Goal: Information Seeking & Learning: Learn about a topic

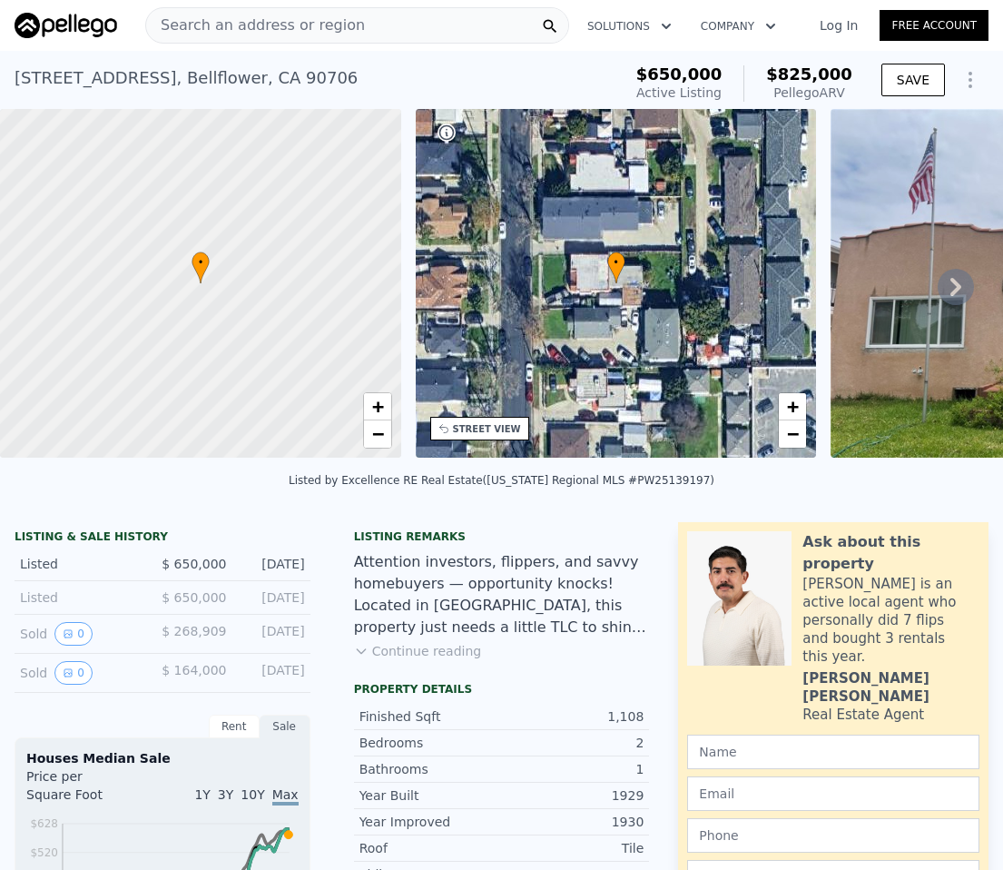
click at [324, 29] on span "Search an address or region" at bounding box center [255, 26] width 219 height 22
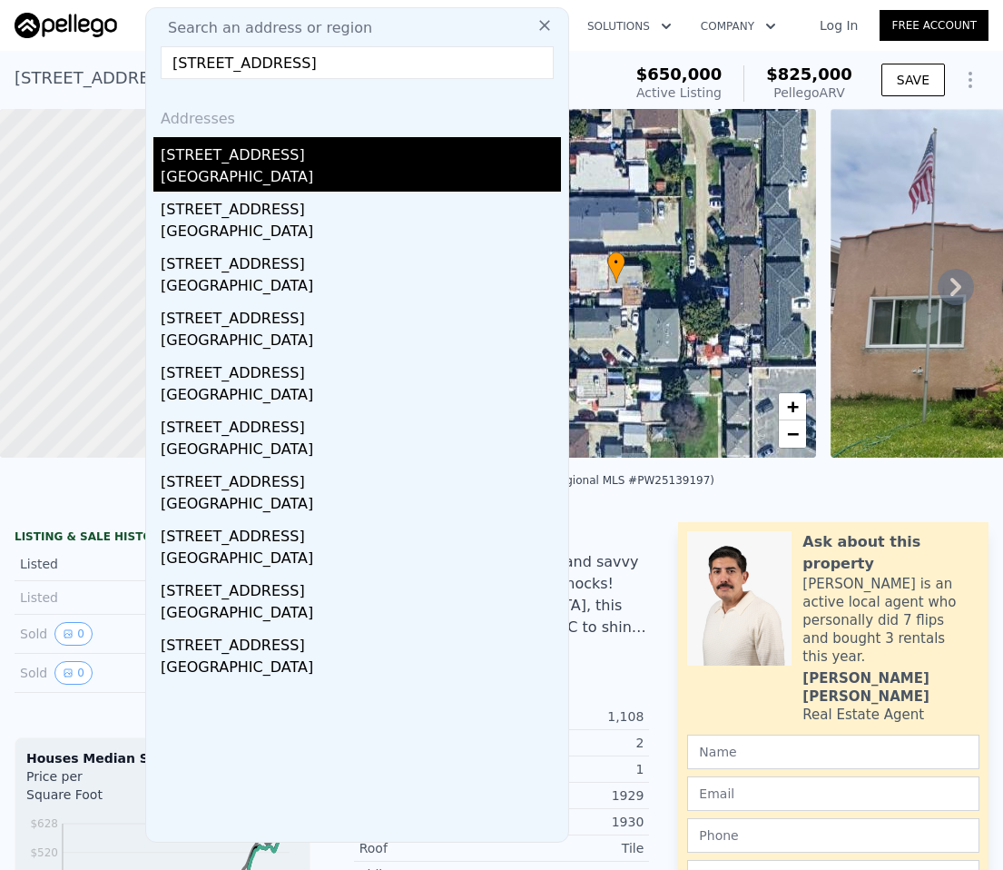
type input "7541 5th Street, Buena Park, CA 90621"
click at [238, 154] on div "7541 9th Street" at bounding box center [361, 151] width 400 height 29
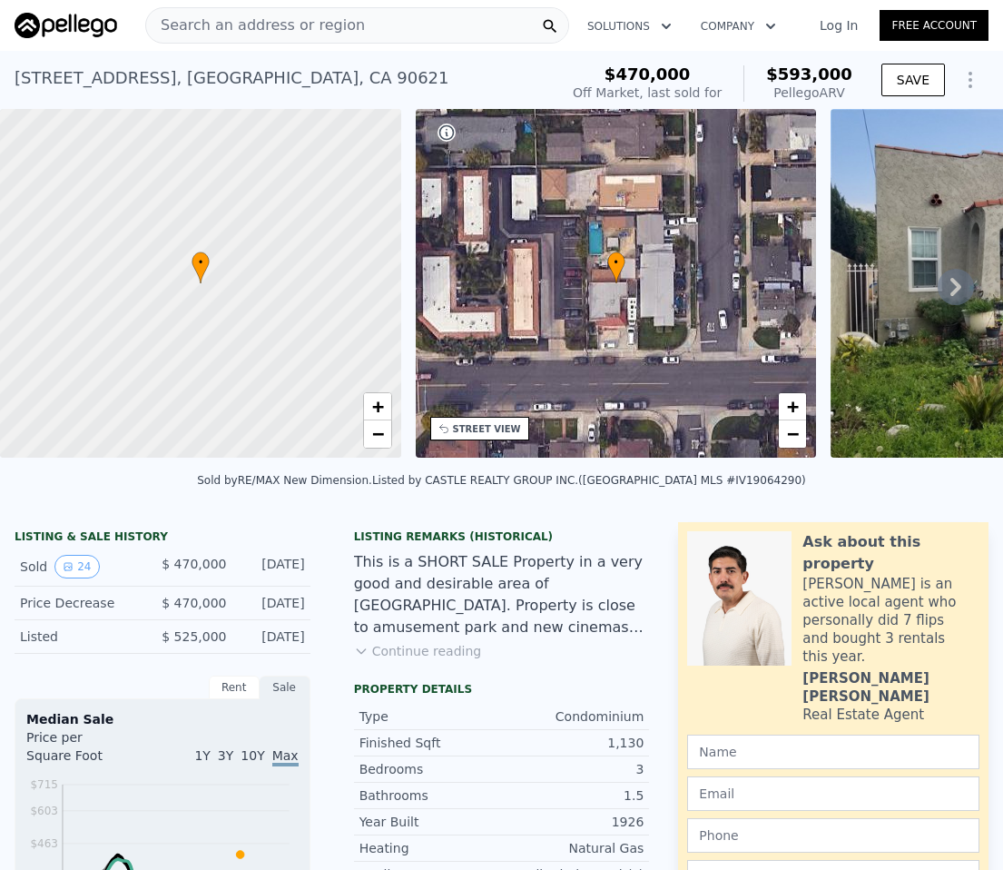
click at [383, 28] on div "Search an address or region" at bounding box center [357, 25] width 424 height 36
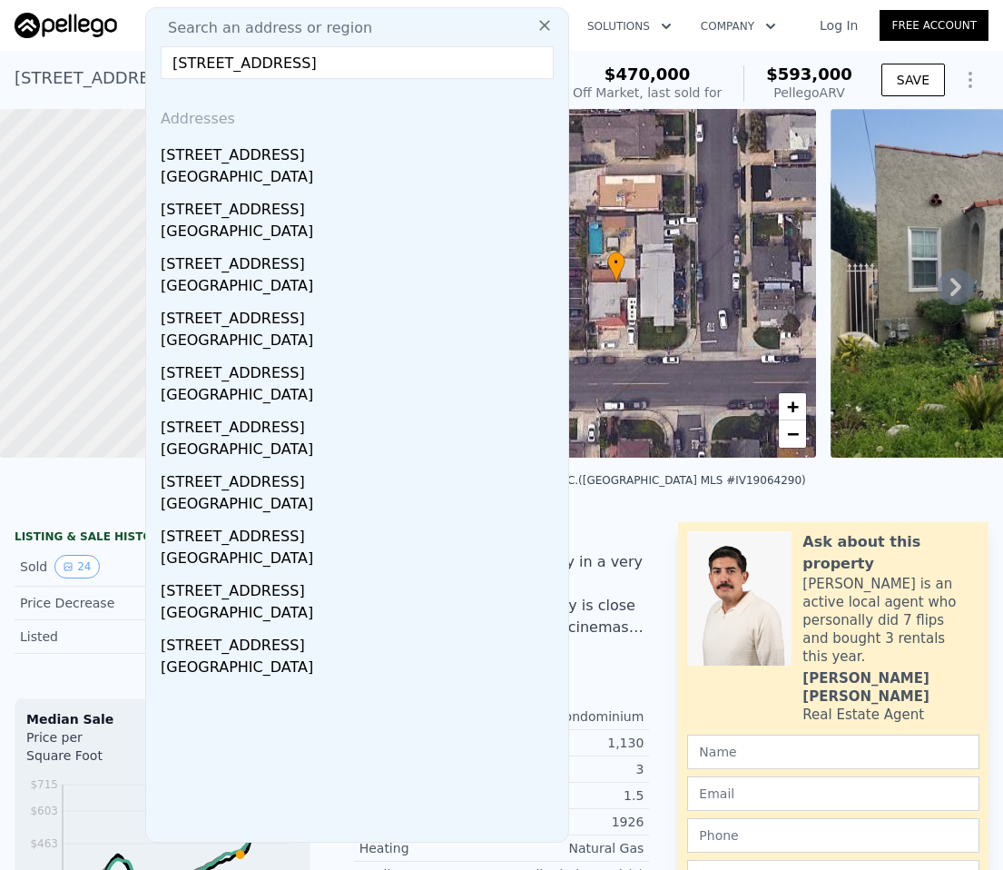
type input "2600 Charlotte Avenue, Rosemead, CA 91770"
click at [433, 26] on div "Search an address or region" at bounding box center [357, 28] width 408 height 22
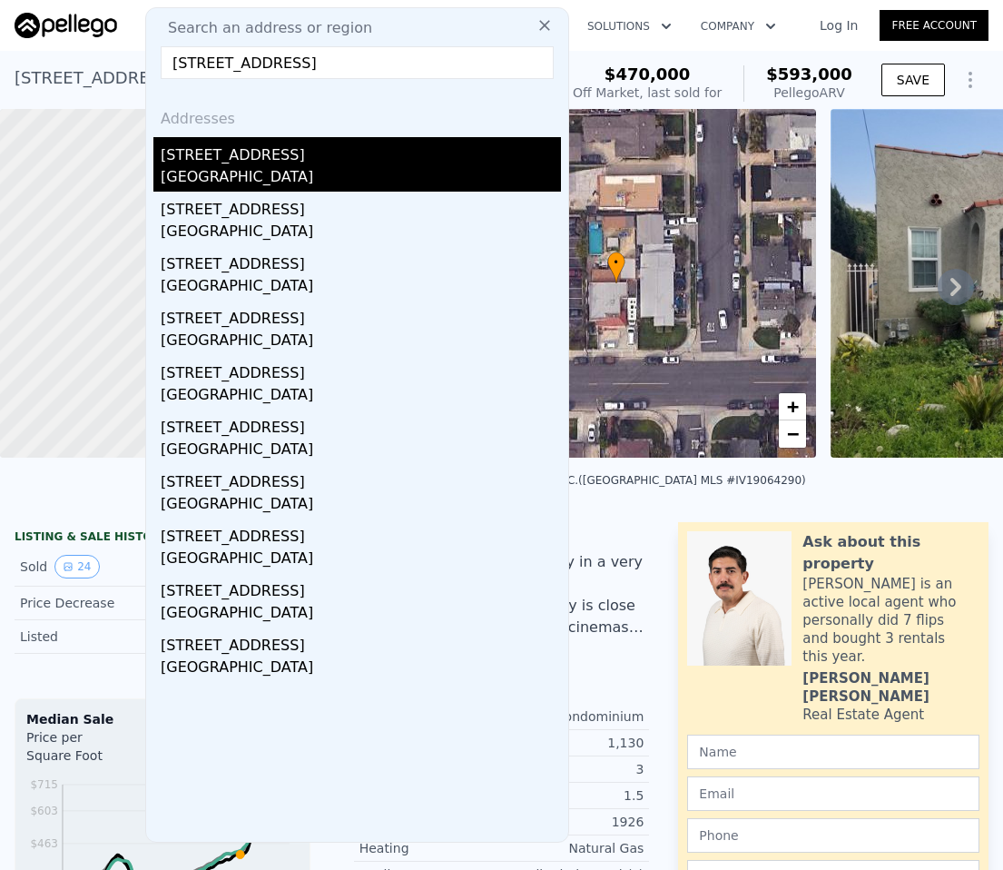
click at [255, 164] on div "2600 Charlotte Ave" at bounding box center [361, 151] width 400 height 29
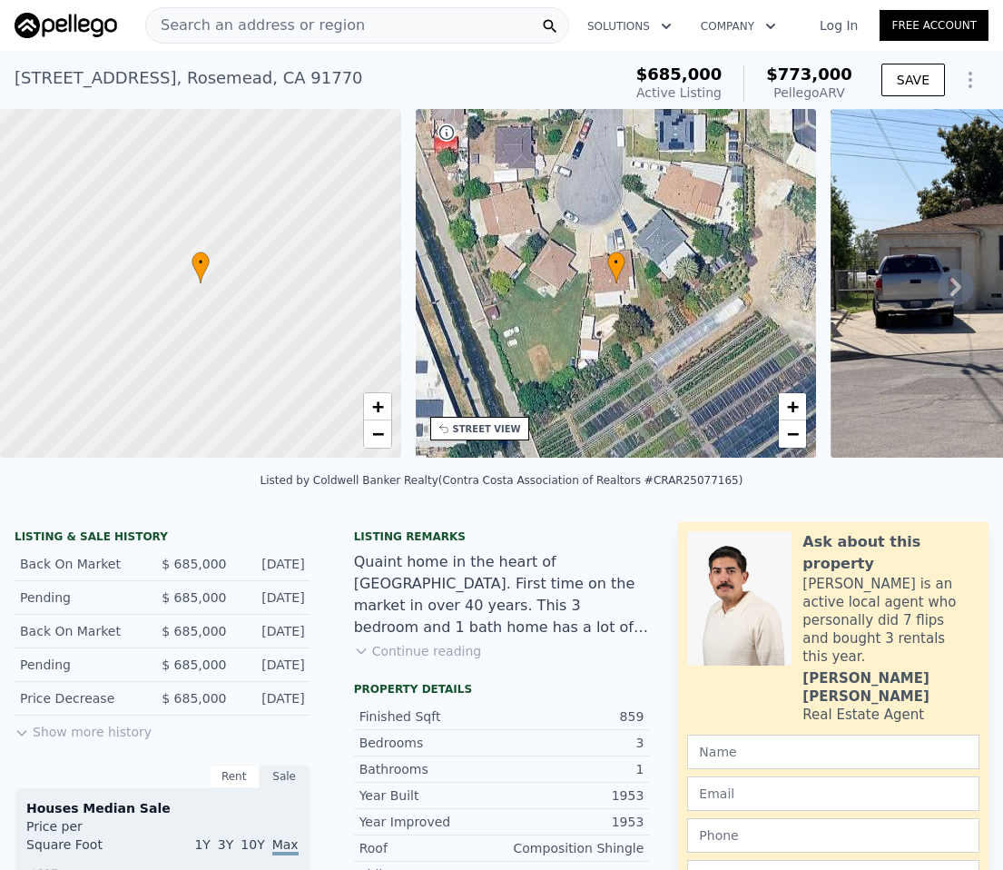
click at [311, 21] on span "Search an address or region" at bounding box center [255, 26] width 219 height 22
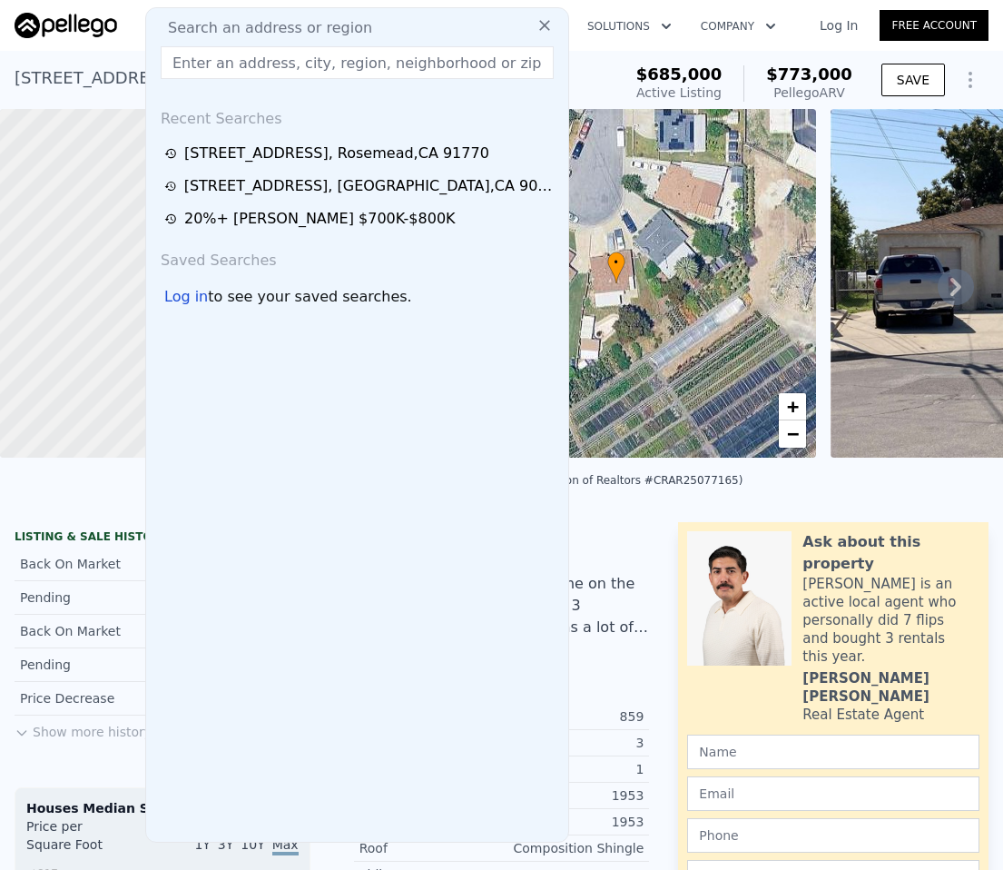
click at [306, 74] on input "text" at bounding box center [357, 62] width 393 height 33
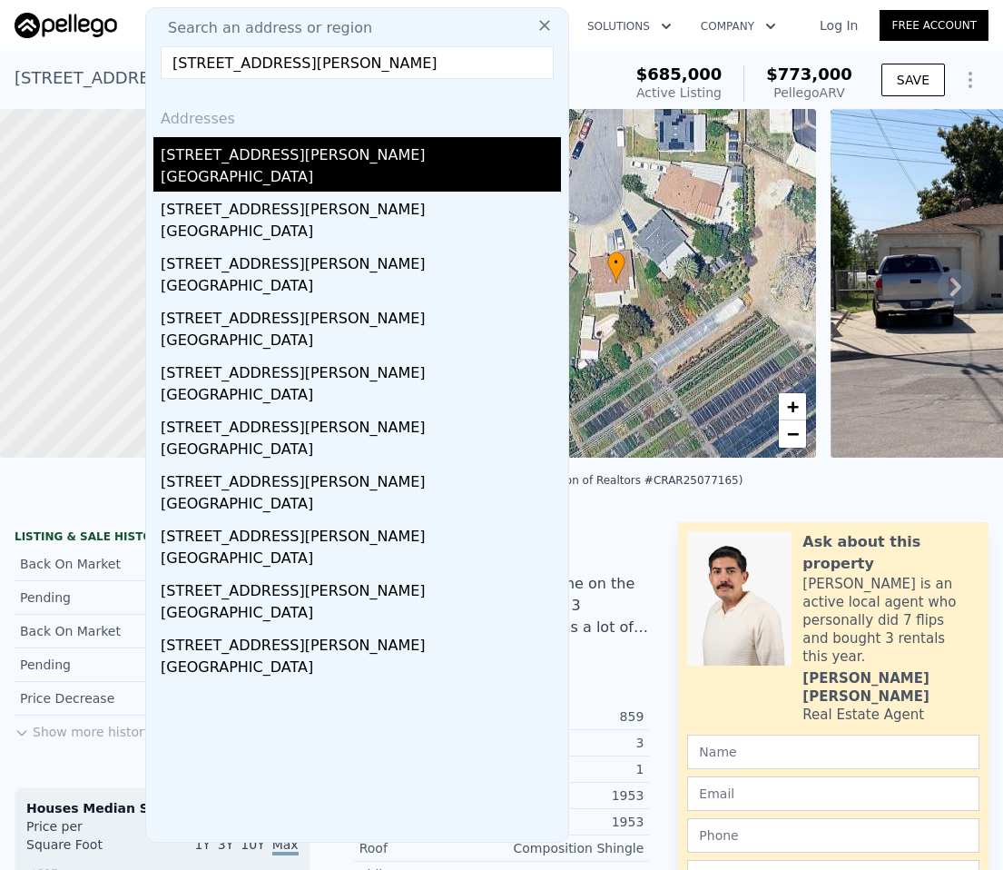
type input "132 W Bonnie Brae Court, Ontario, CA 91762"
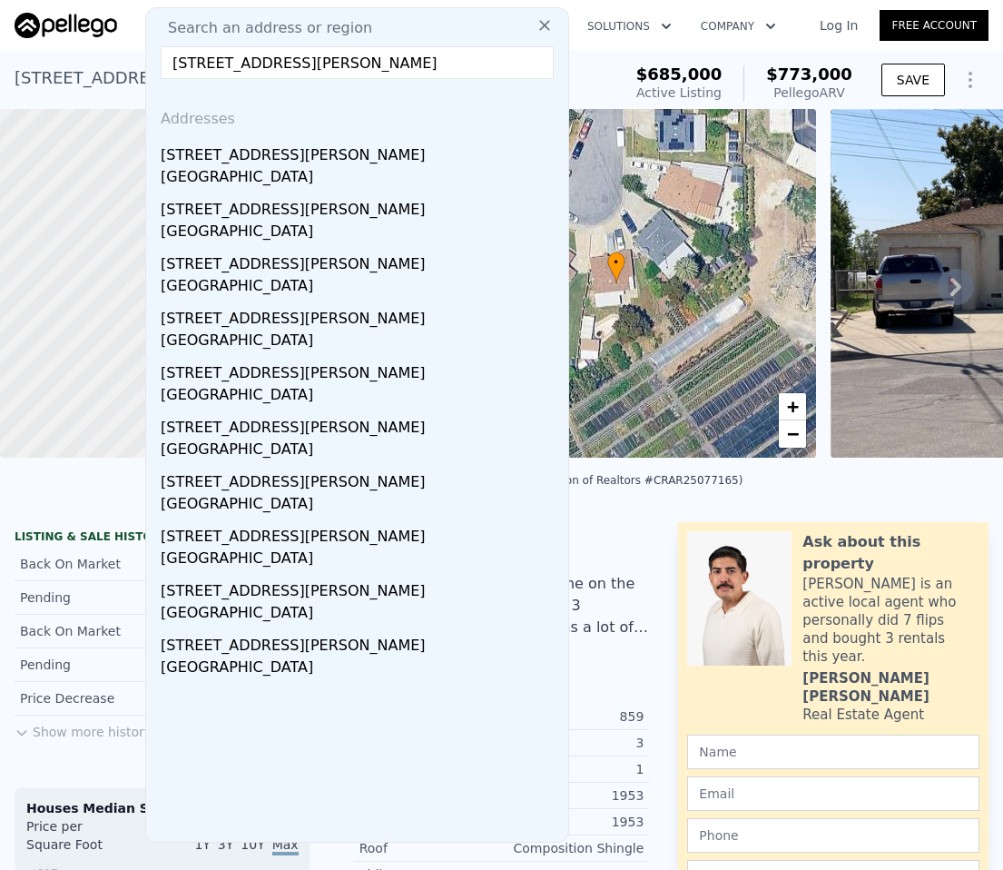
click at [255, 160] on div "132 W Bonnie Brae Ct" at bounding box center [361, 151] width 400 height 29
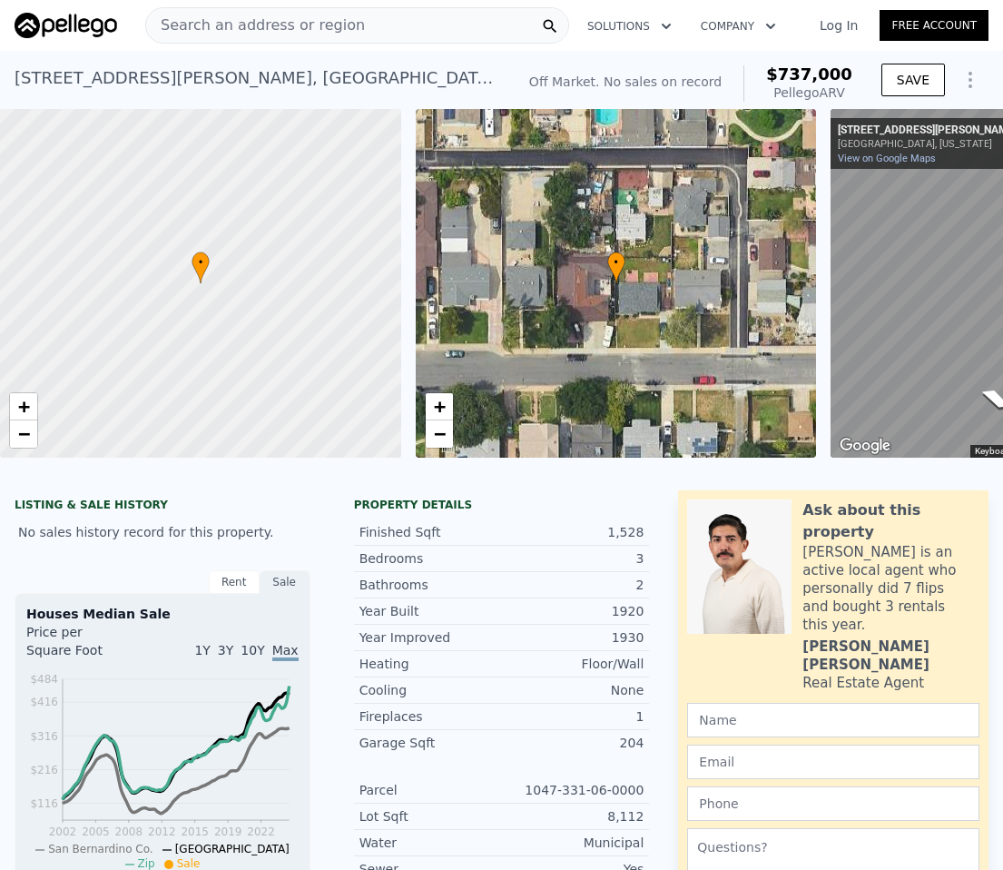
click at [307, 27] on span "Search an address or region" at bounding box center [255, 26] width 219 height 22
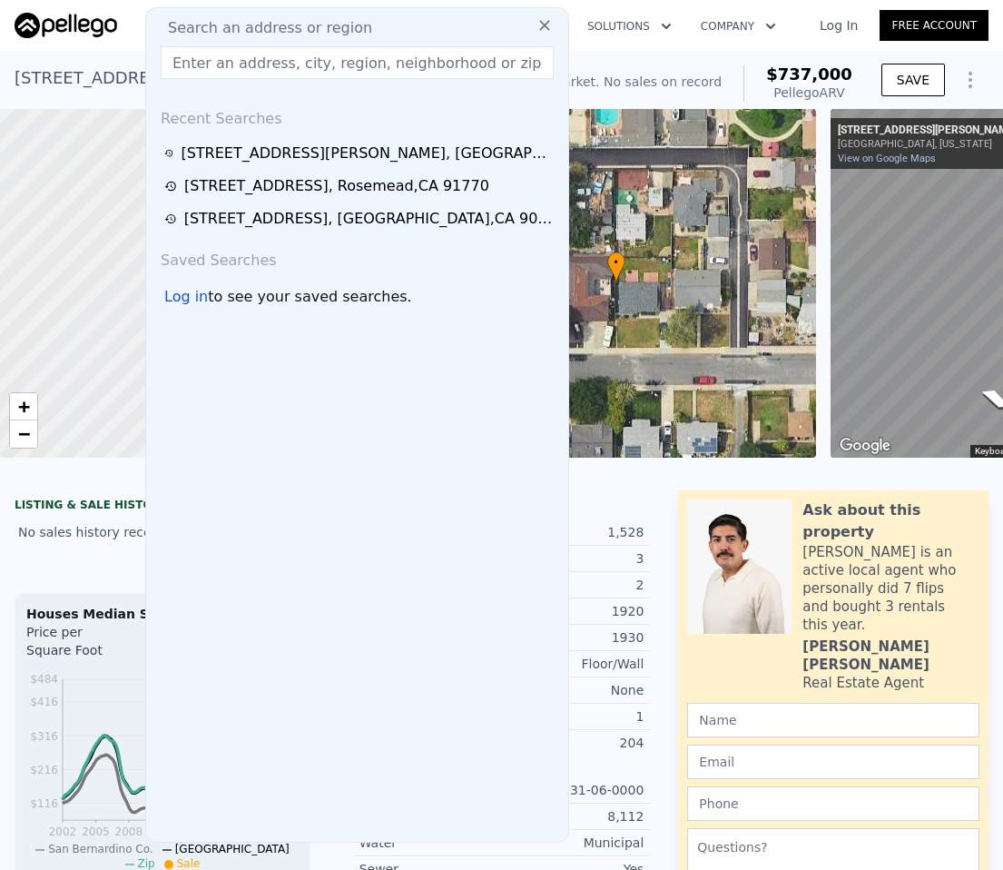
paste input "1654 216th Street"
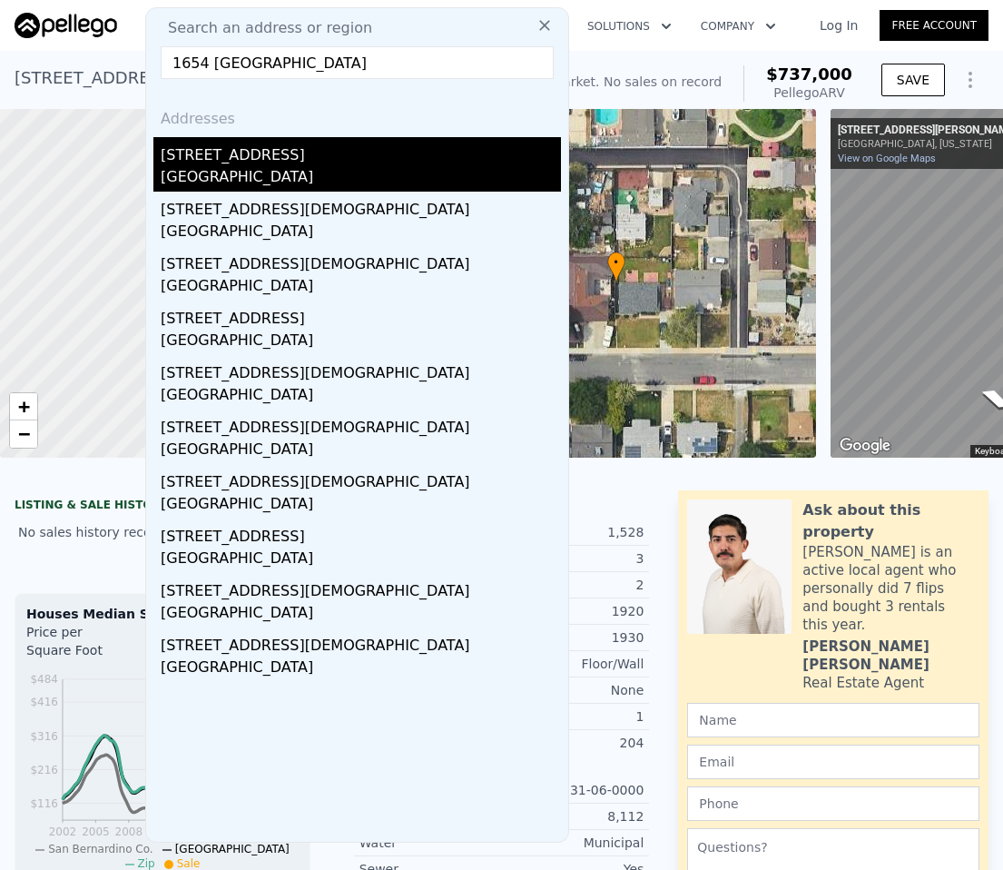
type input "1654 216th Street"
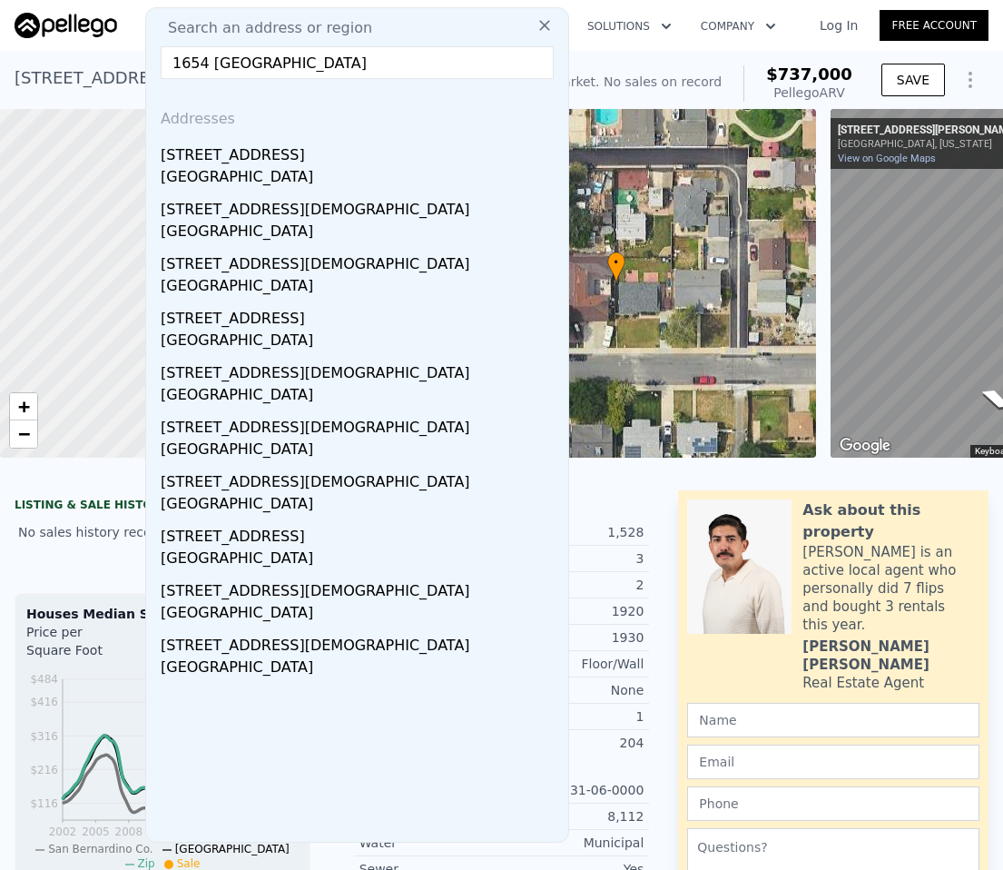
drag, startPoint x: 271, startPoint y: 148, endPoint x: 233, endPoint y: 11, distance: 142.3
click at [271, 147] on div "1654 W 216th St" at bounding box center [361, 151] width 400 height 29
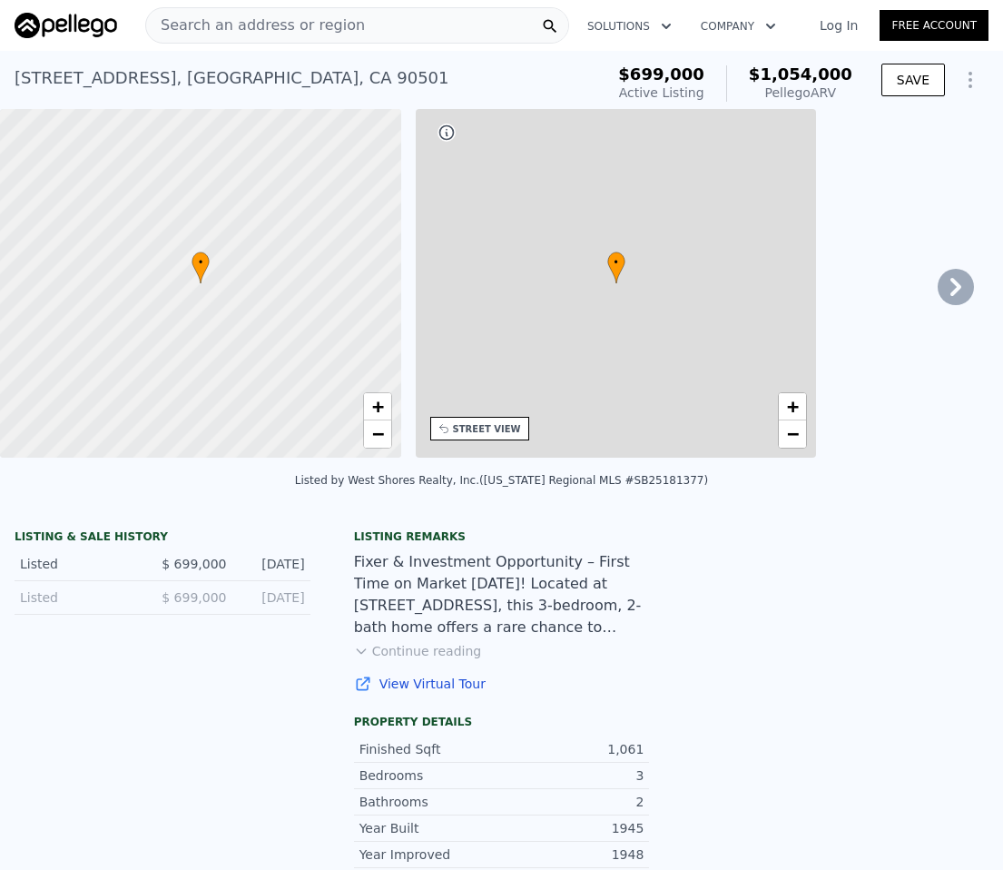
type input "2"
type input "790"
type input "1326"
type input "5100.876"
type input "7897"
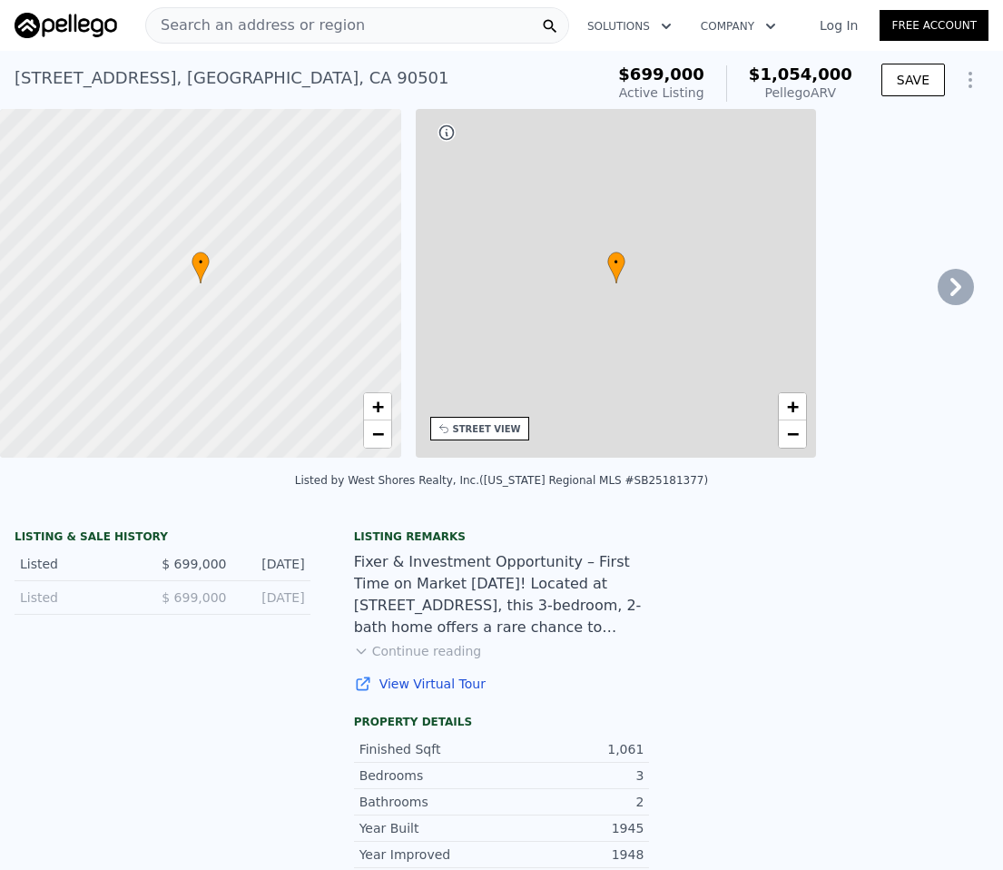
type input "$ 1,054,000"
type input "7"
type input "$ 235,209"
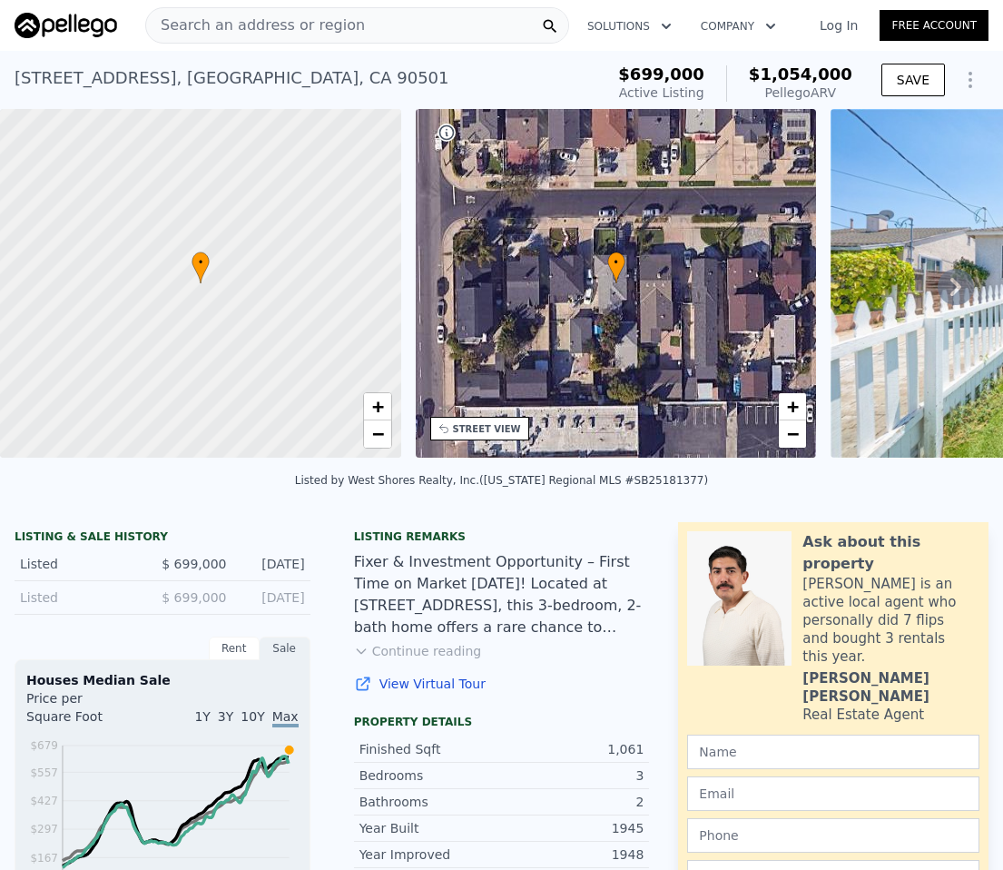
click at [335, 30] on span "Search an address or region" at bounding box center [255, 26] width 219 height 22
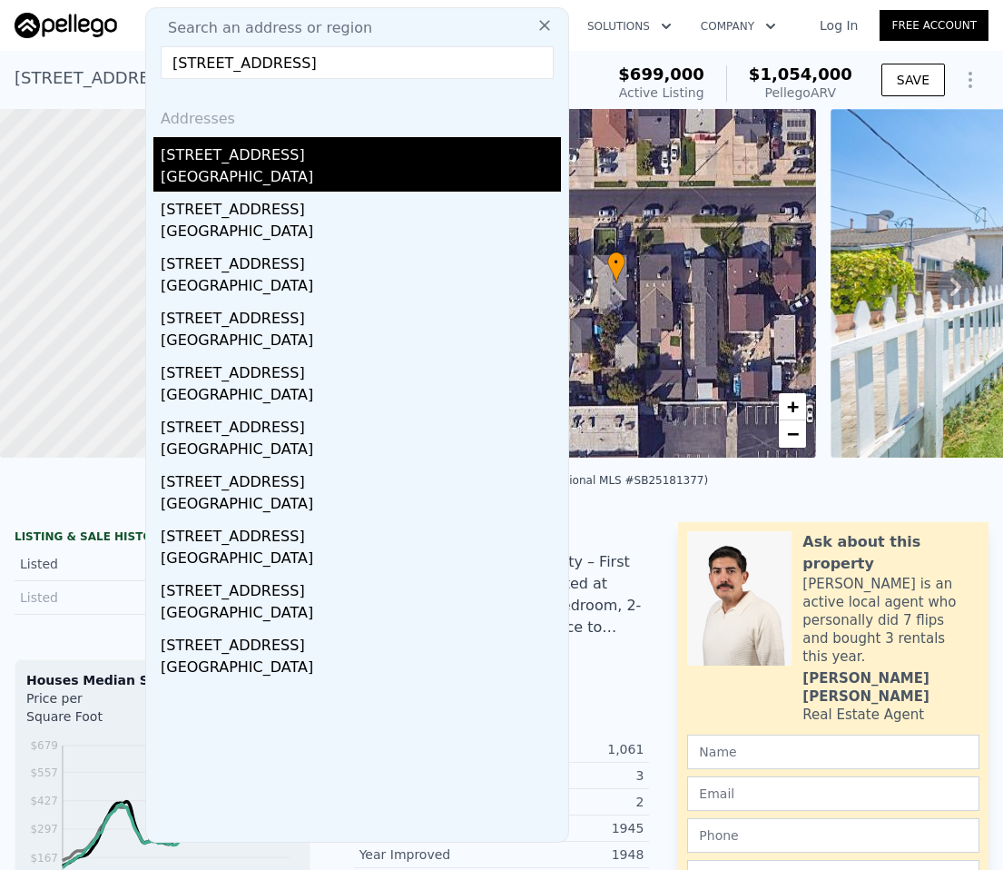
type input "4868 La Roda Avenue, Eagle Rock, CA 90041"
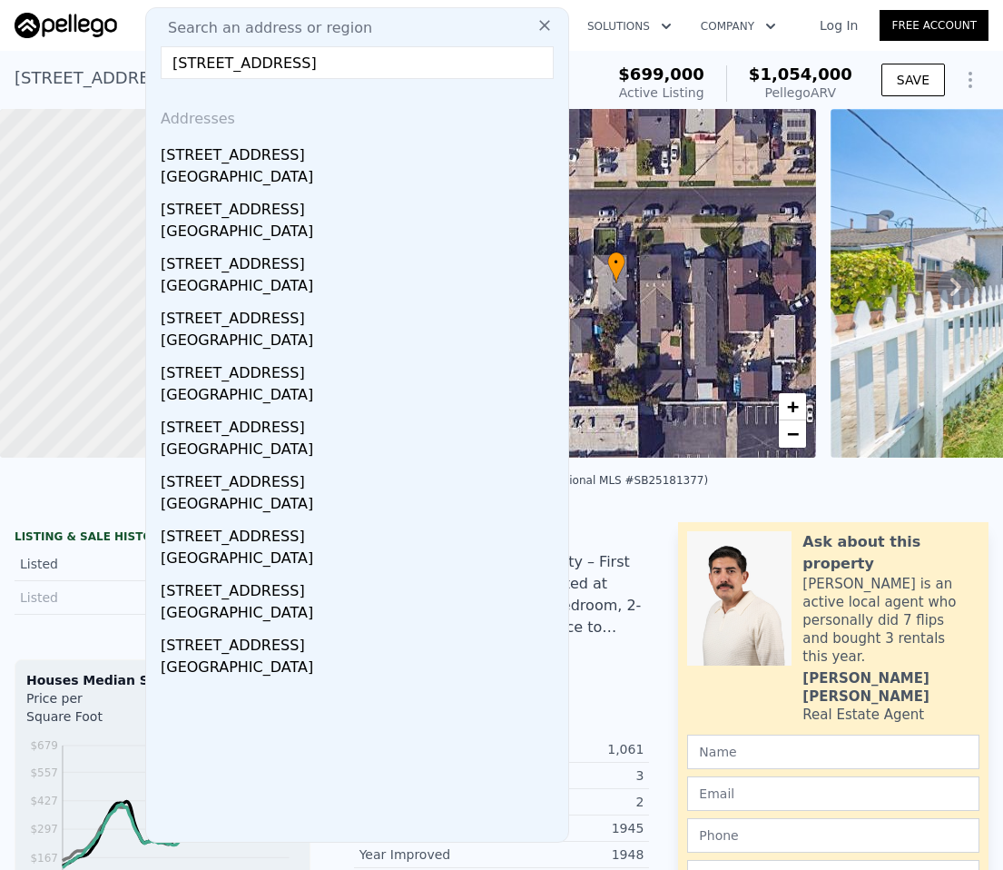
click at [281, 150] on div "[STREET_ADDRESS]" at bounding box center [361, 151] width 400 height 29
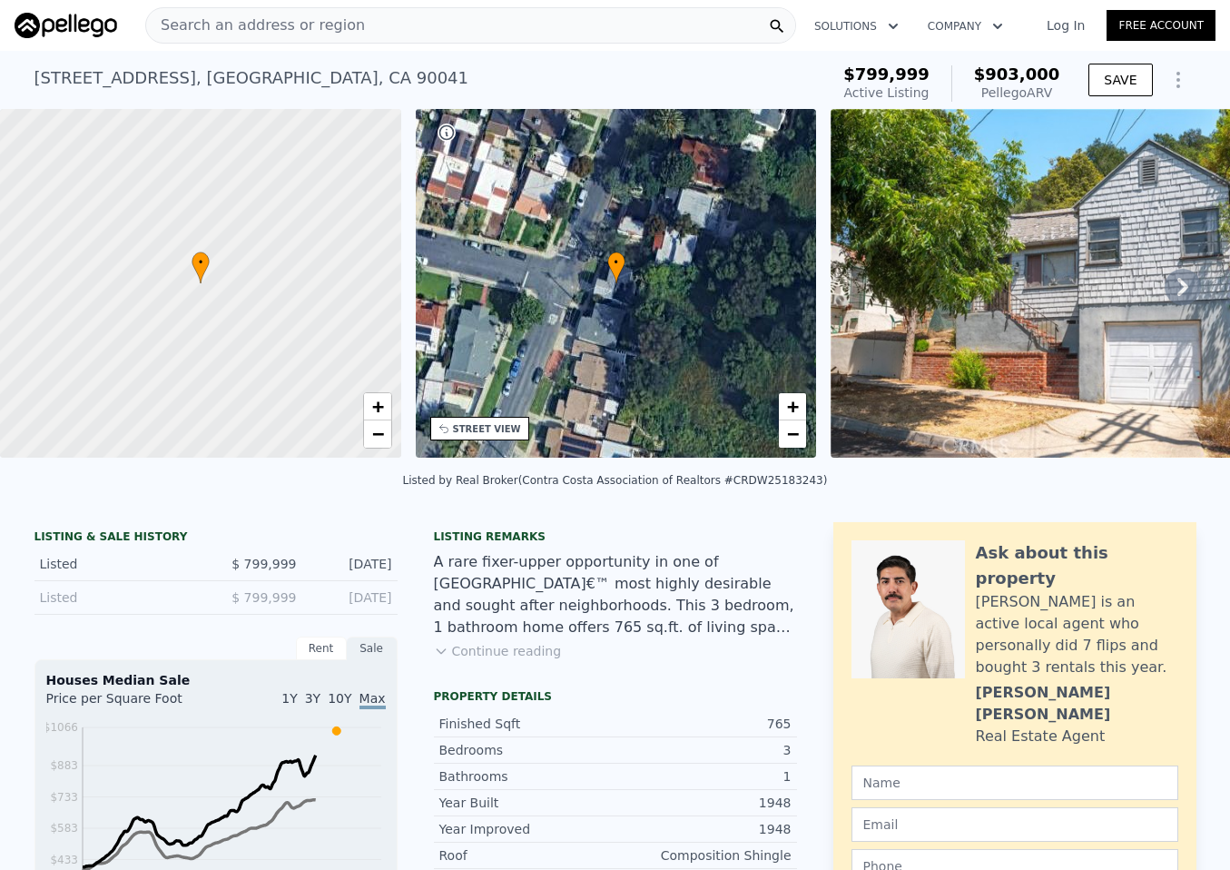
click at [335, 31] on span "Search an address or region" at bounding box center [255, 26] width 219 height 22
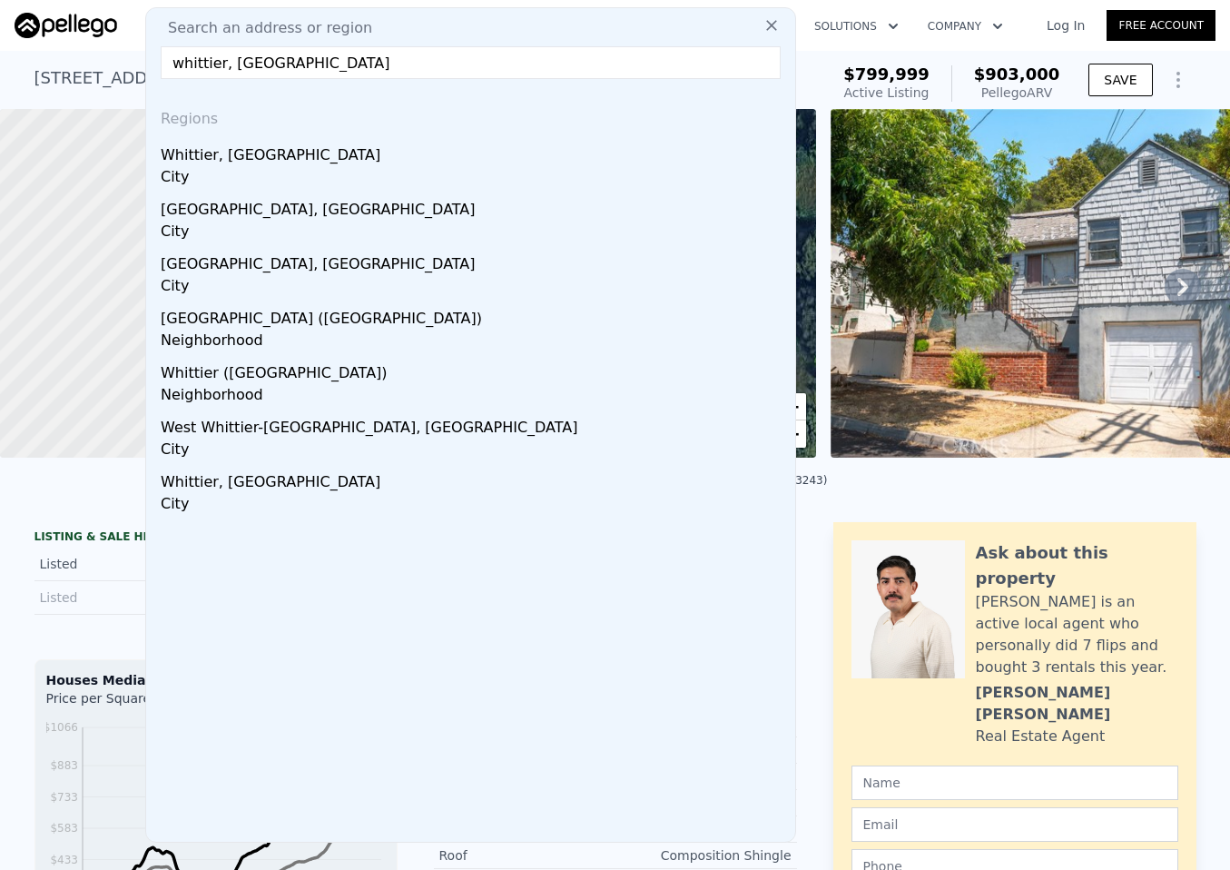
click at [331, 56] on input "whittier, ca" at bounding box center [471, 62] width 620 height 33
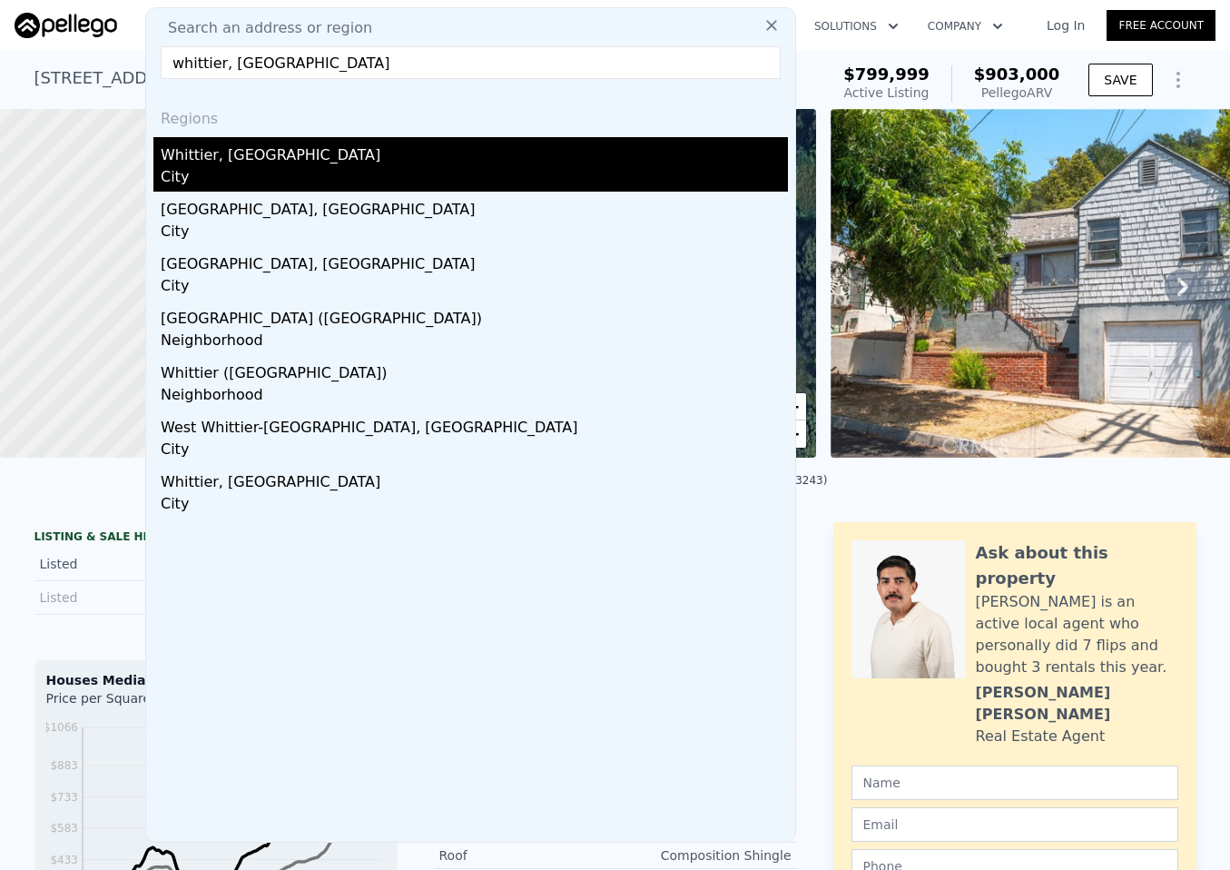
type input "whittier, ca"
click at [226, 152] on div "Whittier, CA" at bounding box center [474, 151] width 627 height 29
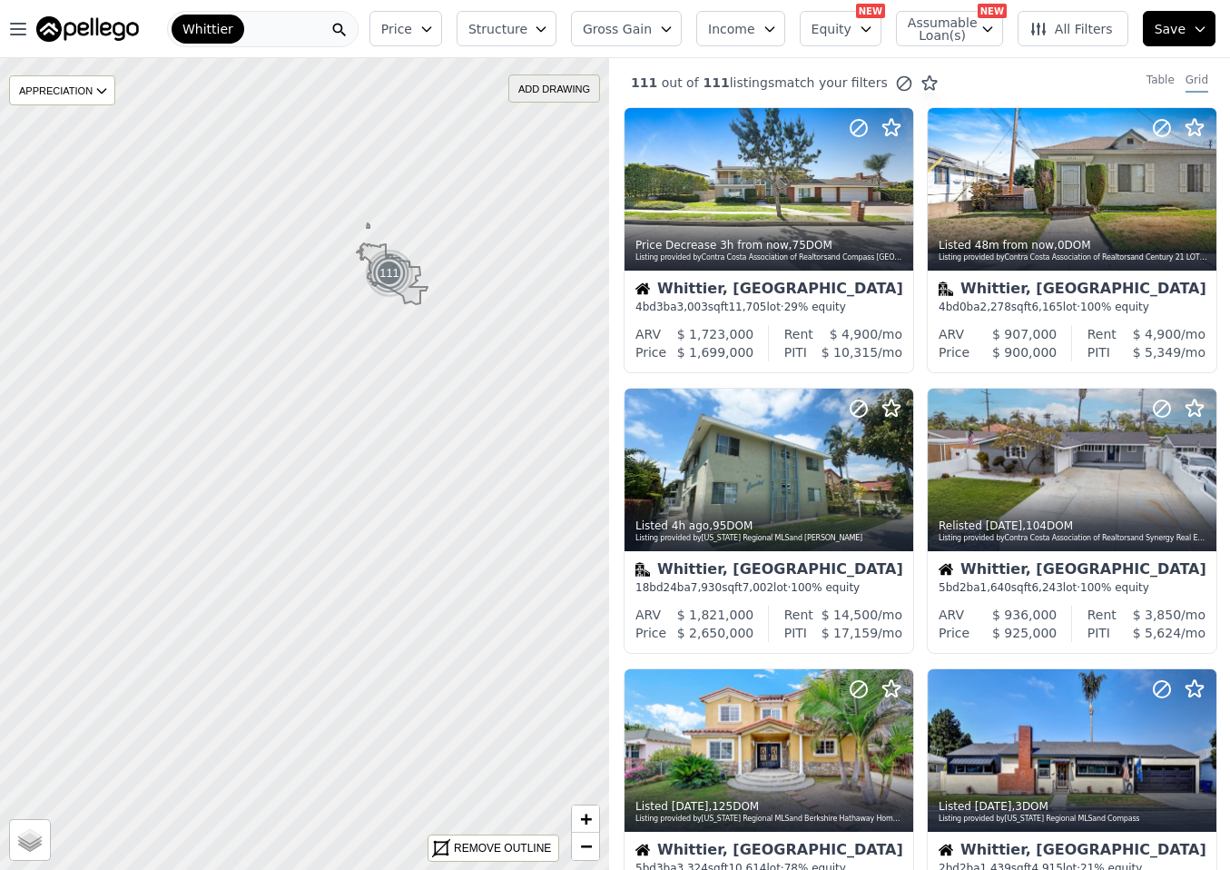
click at [563, 88] on div "ADD DRAWING" at bounding box center [554, 88] width 90 height 26
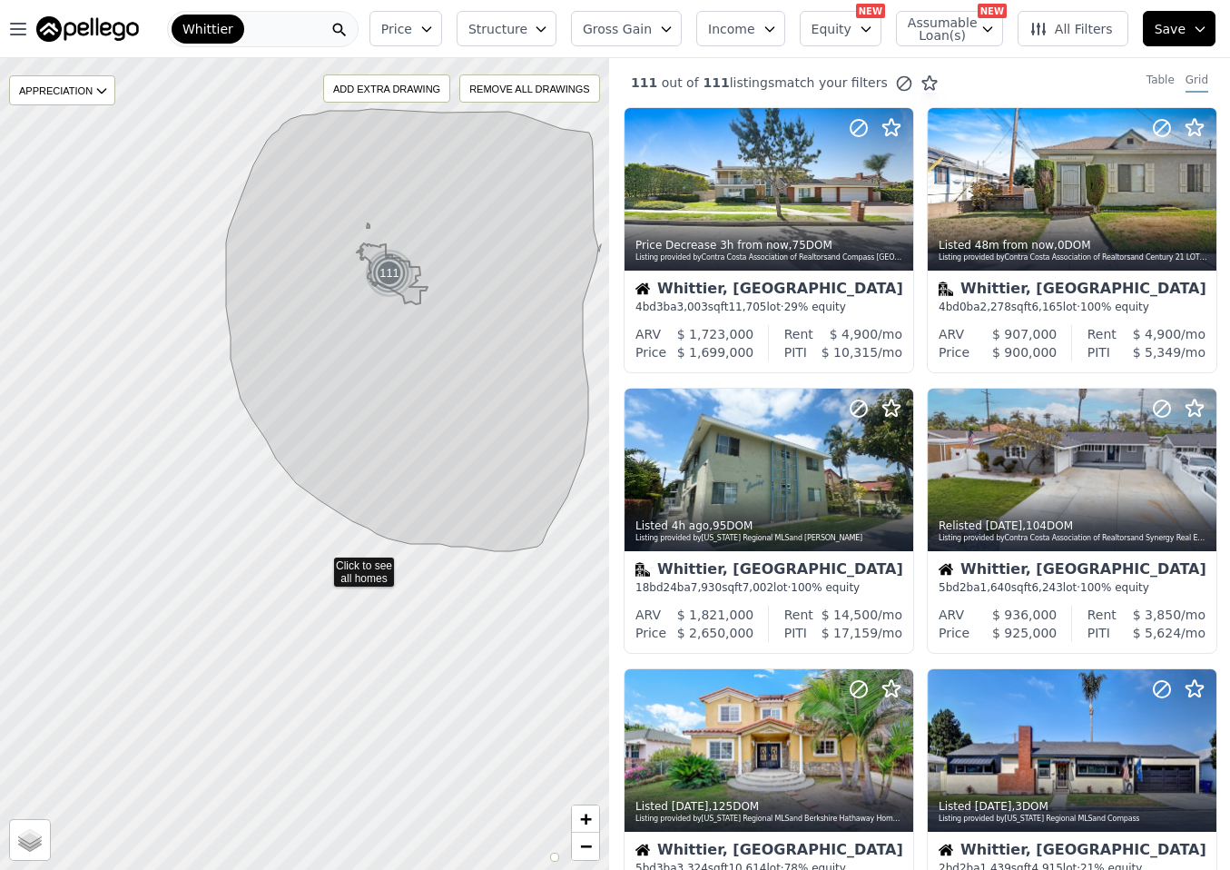
click at [321, 563] on icon at bounding box center [304, 465] width 736 height 980
click at [640, 31] on span "Gross Gain" at bounding box center [617, 29] width 69 height 18
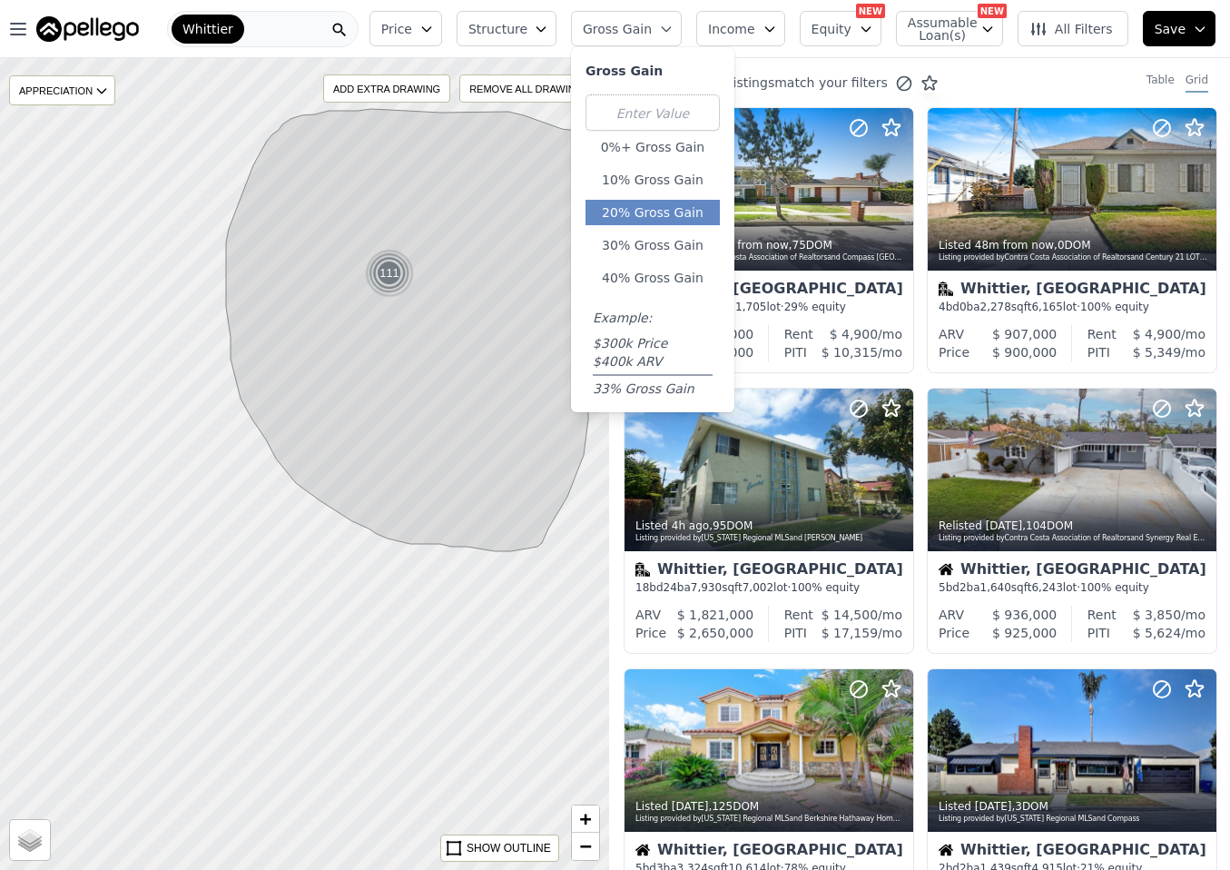
click at [667, 214] on button "20% Gross Gain" at bounding box center [653, 212] width 134 height 25
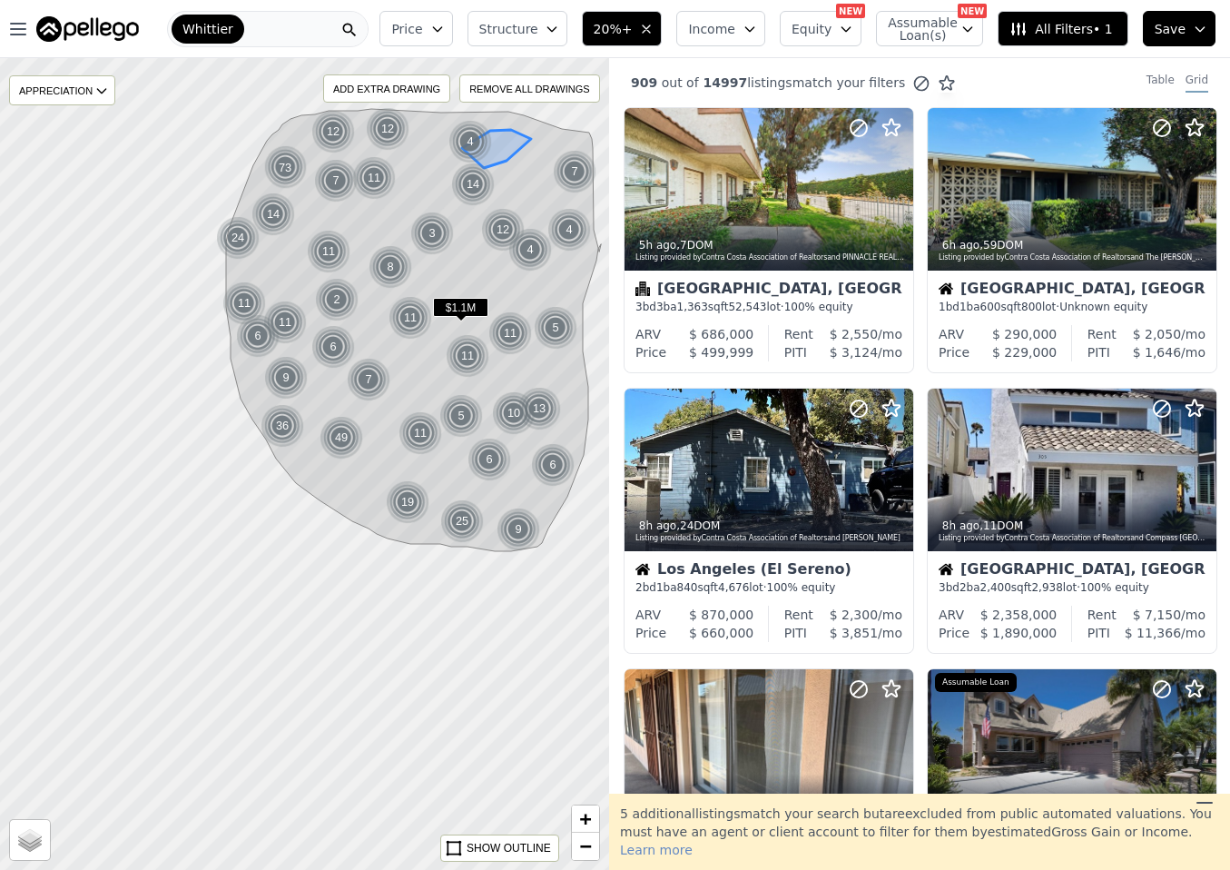
click at [533, 31] on span "Structure" at bounding box center [508, 29] width 58 height 18
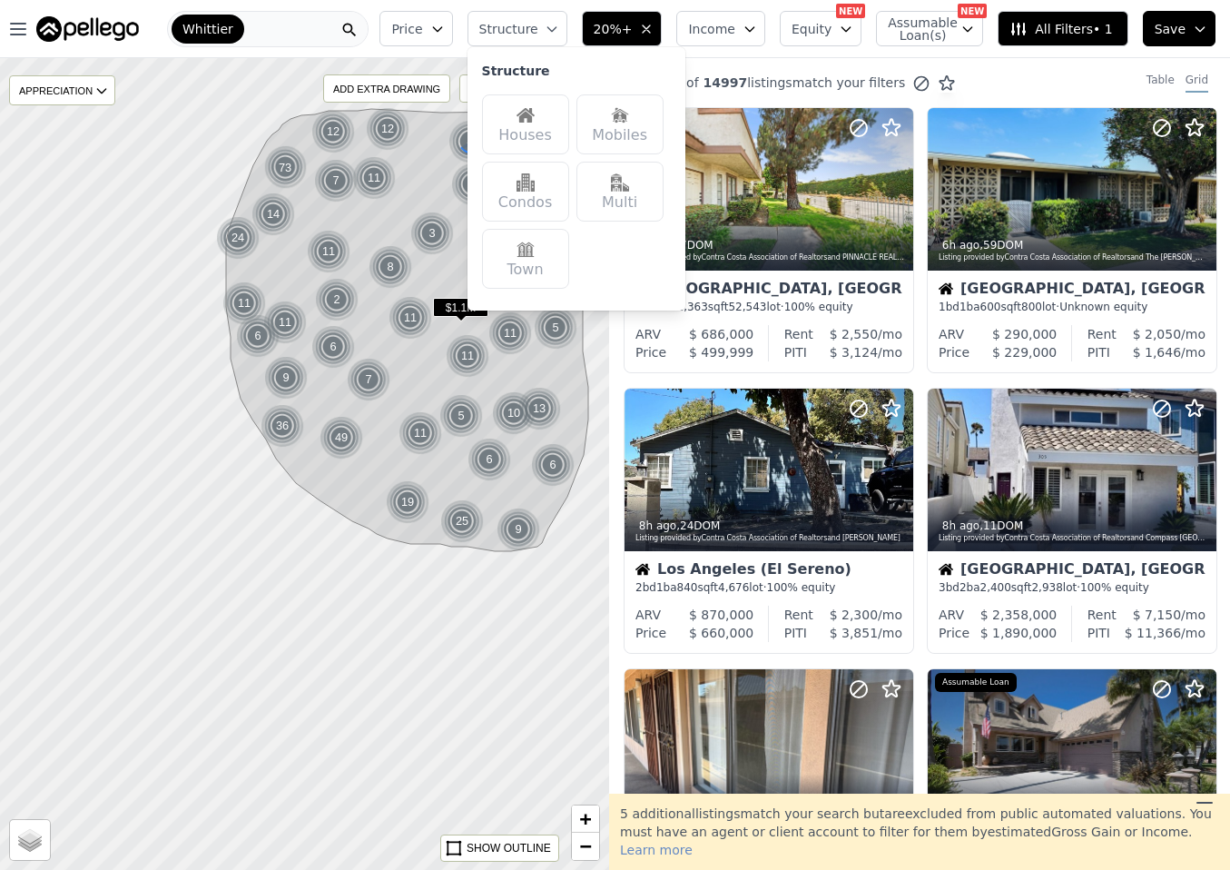
click at [554, 113] on div "Houses" at bounding box center [525, 124] width 87 height 60
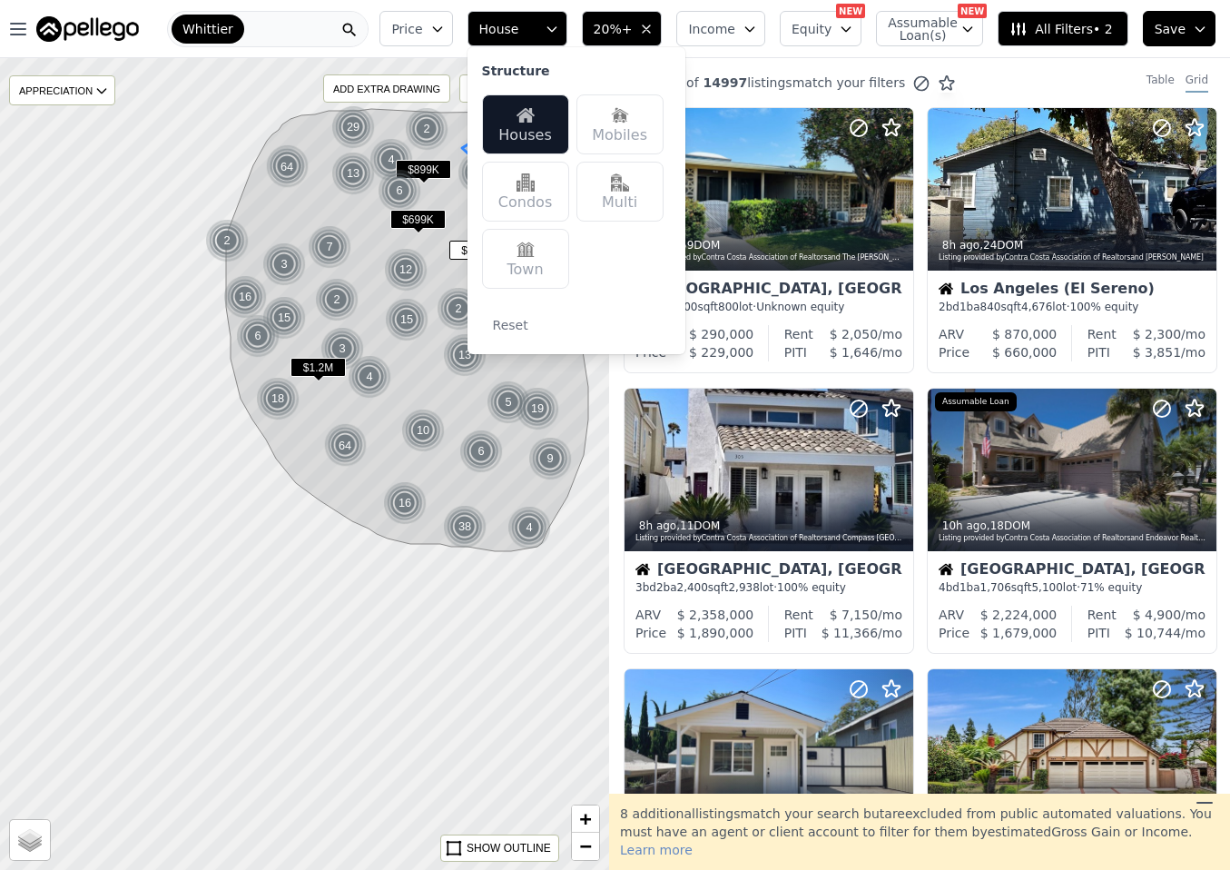
click at [422, 37] on span "Price" at bounding box center [406, 29] width 31 height 18
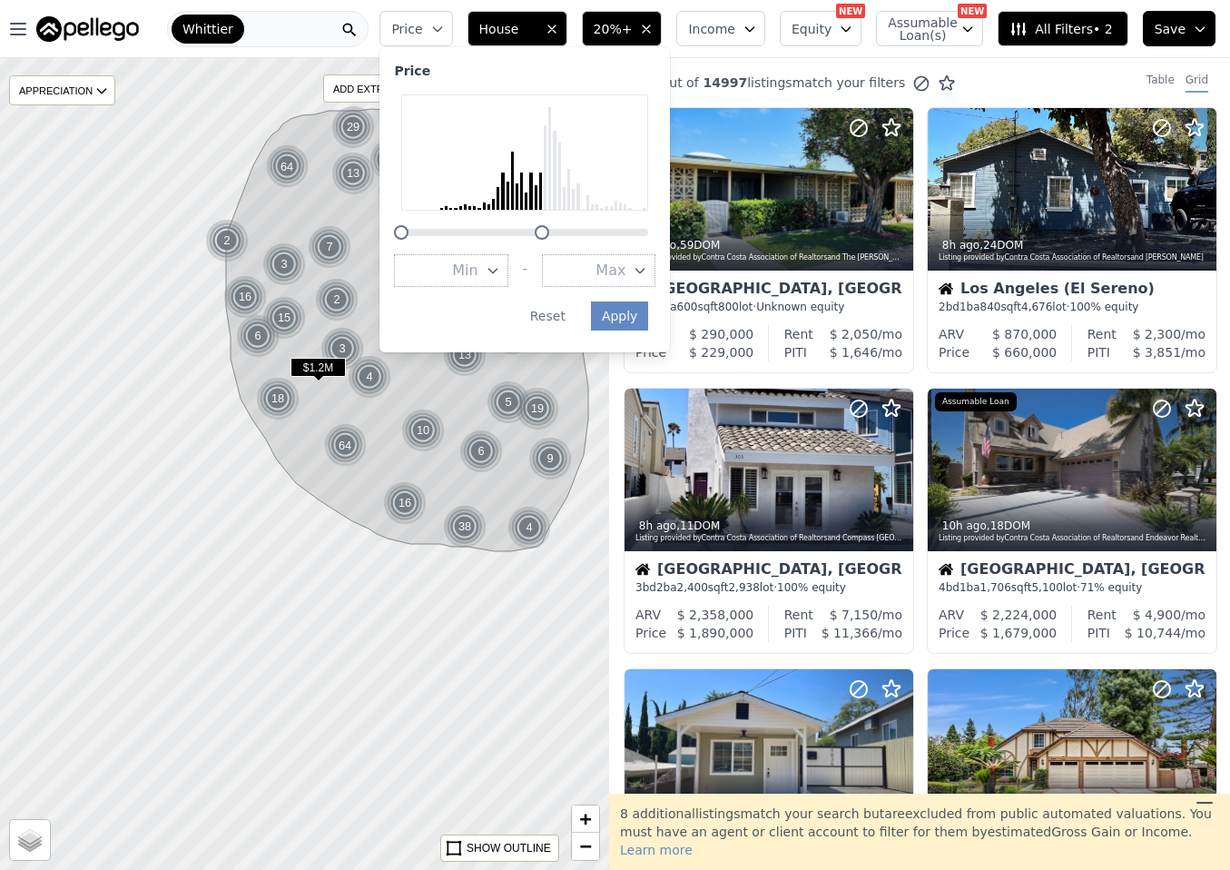
drag, startPoint x: 661, startPoint y: 232, endPoint x: 556, endPoint y: 237, distance: 105.5
click at [556, 237] on div at bounding box center [525, 166] width 262 height 145
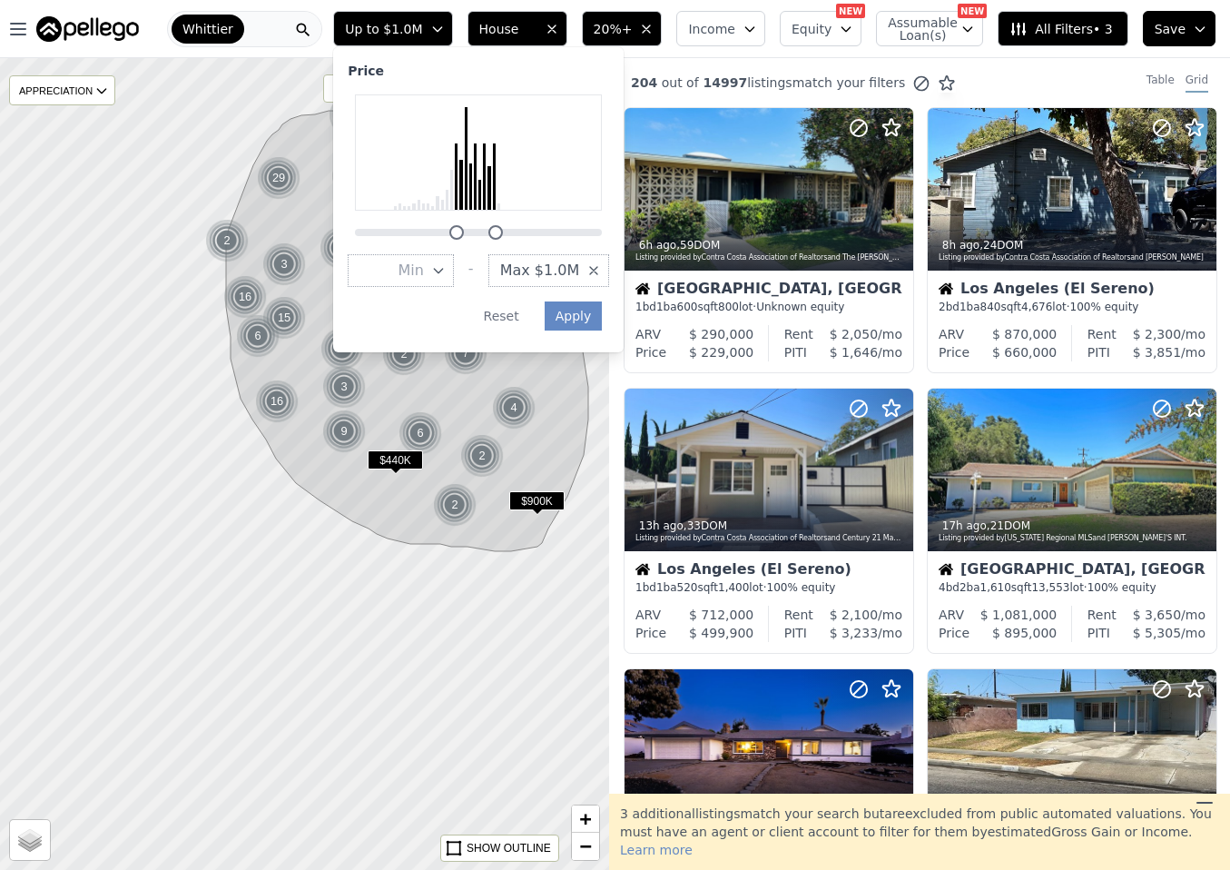
drag, startPoint x: 372, startPoint y: 239, endPoint x: 554, endPoint y: 295, distance: 190.1
click at [474, 241] on div "Price Min - Max $1.0M Apply Reset" at bounding box center [478, 199] width 291 height 305
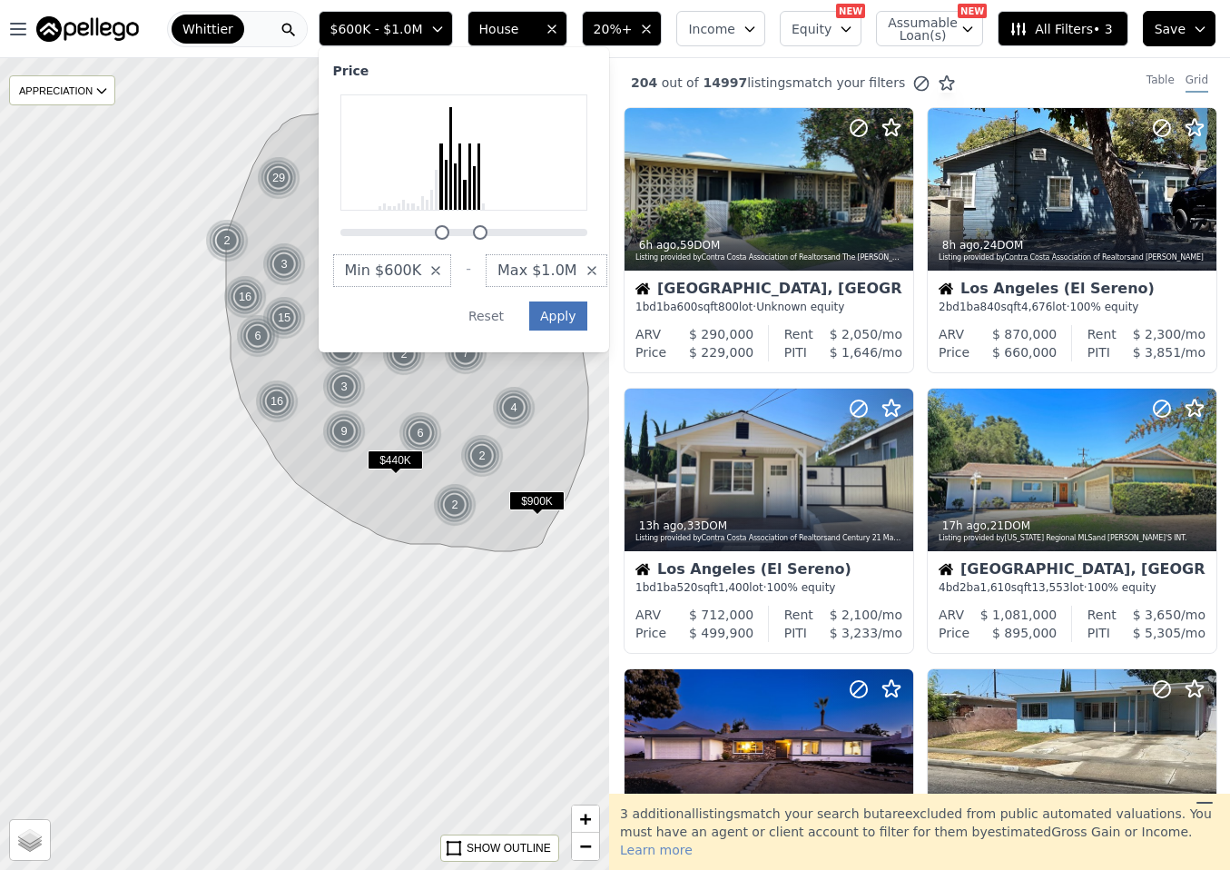
click at [586, 324] on button "Apply" at bounding box center [558, 315] width 58 height 29
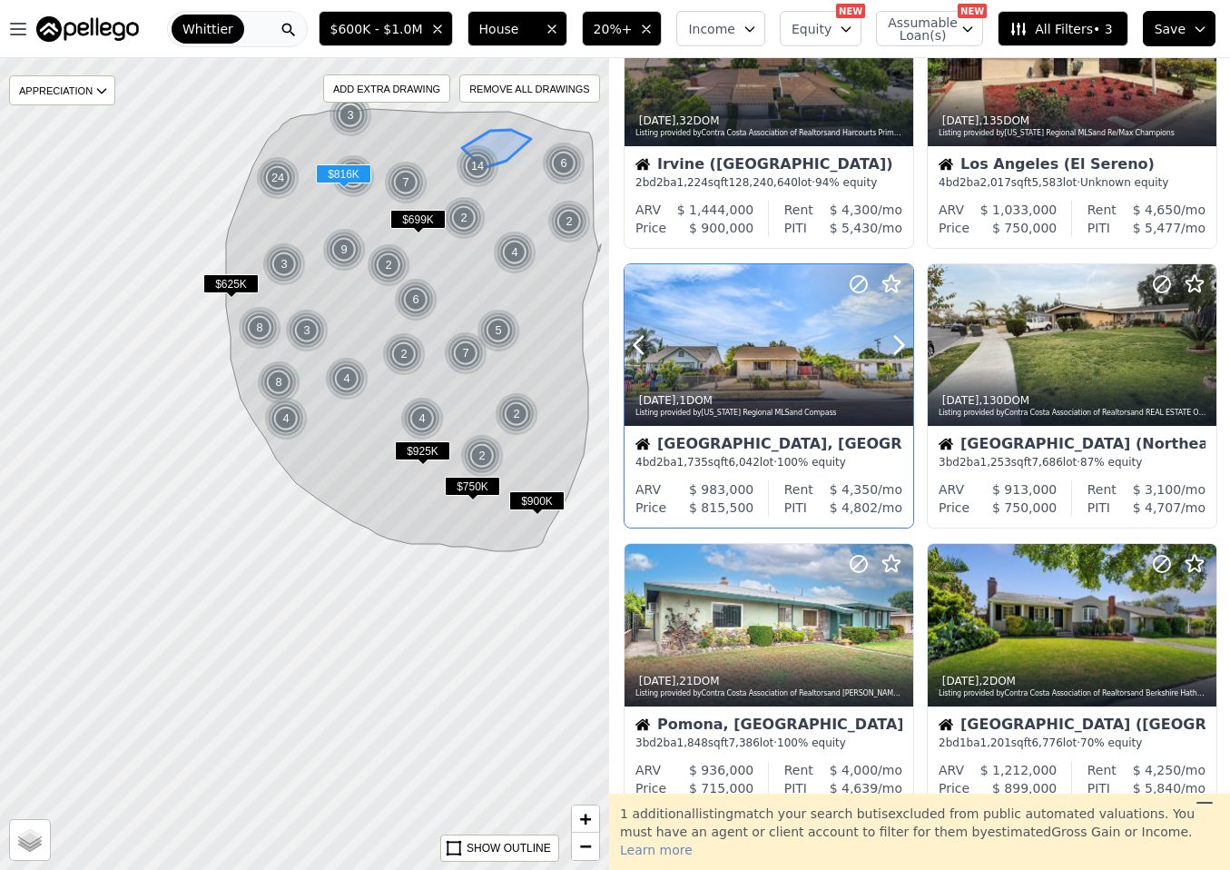
scroll to position [967, 0]
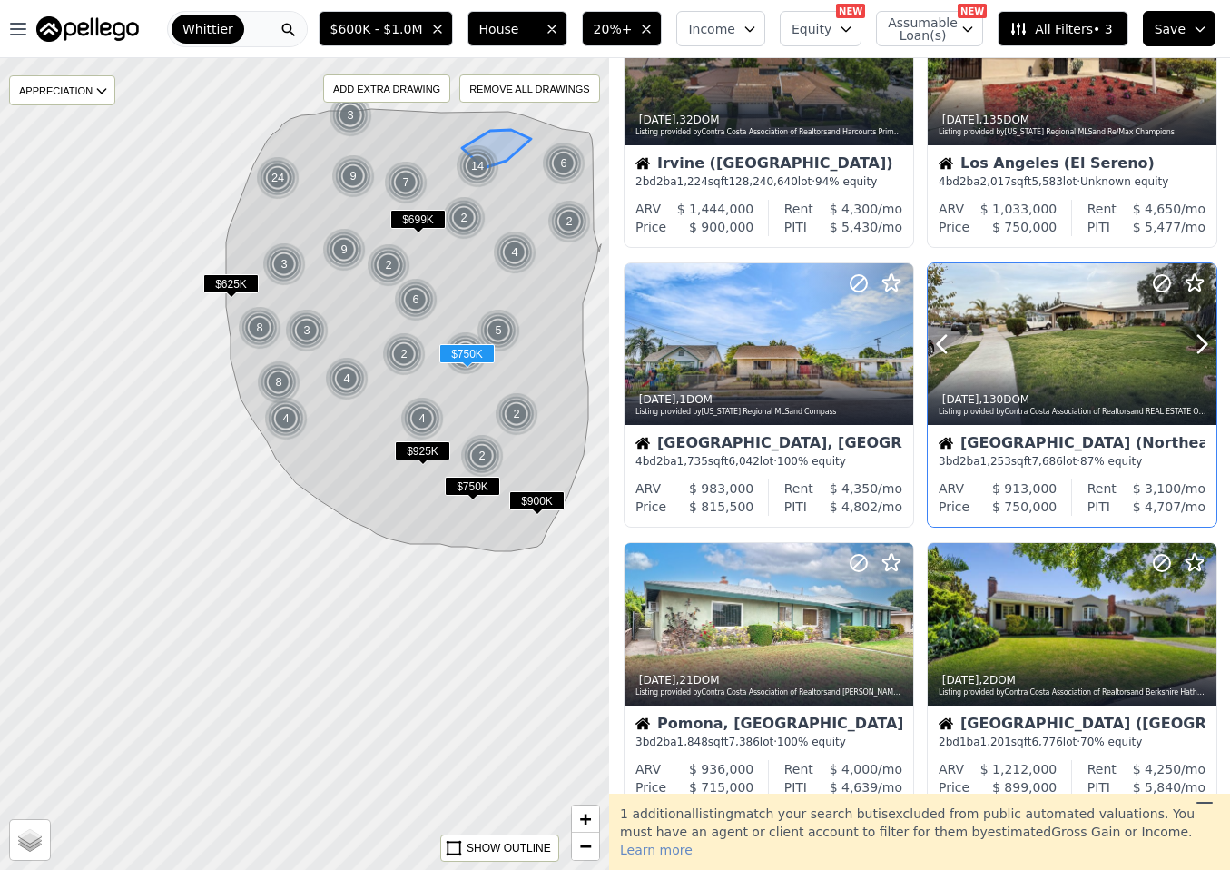
click at [1002, 373] on div at bounding box center [1072, 383] width 289 height 33
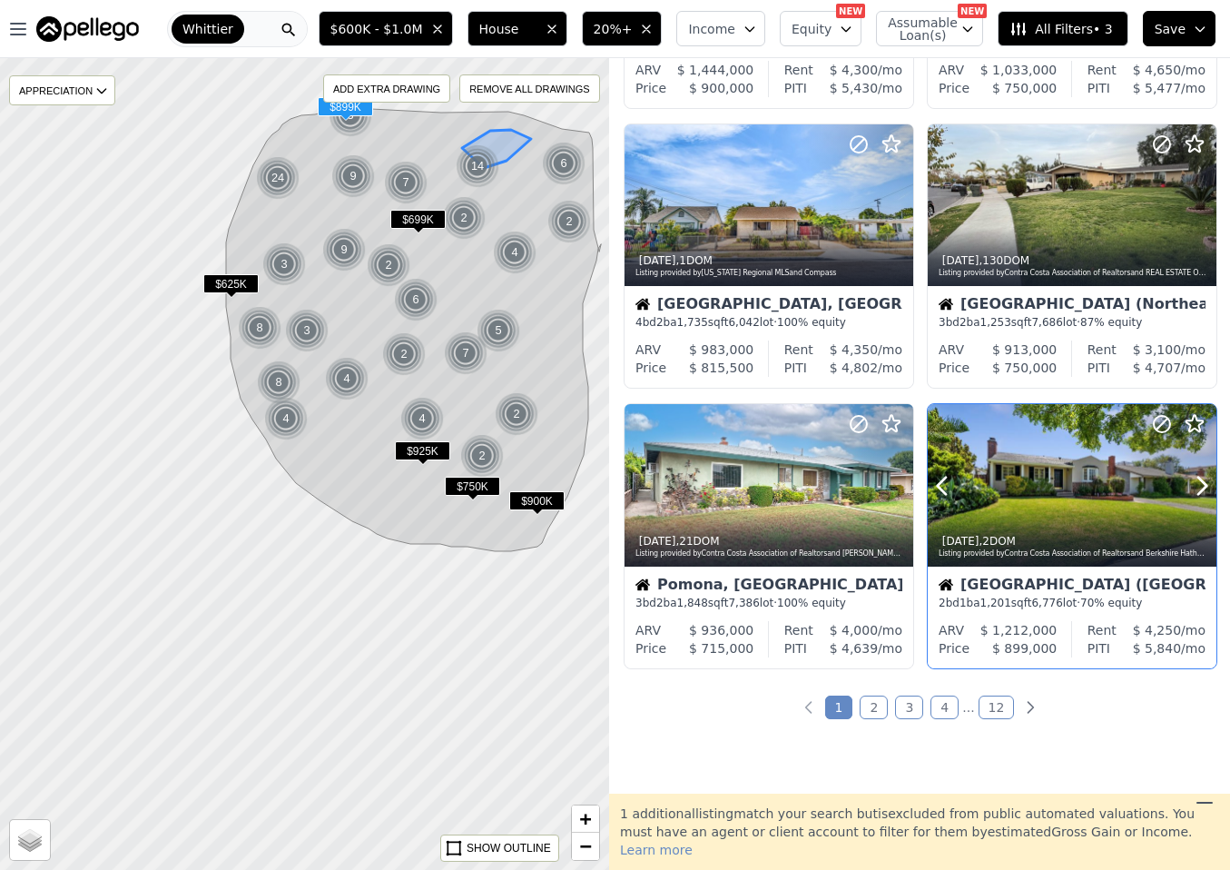
scroll to position [1108, 0]
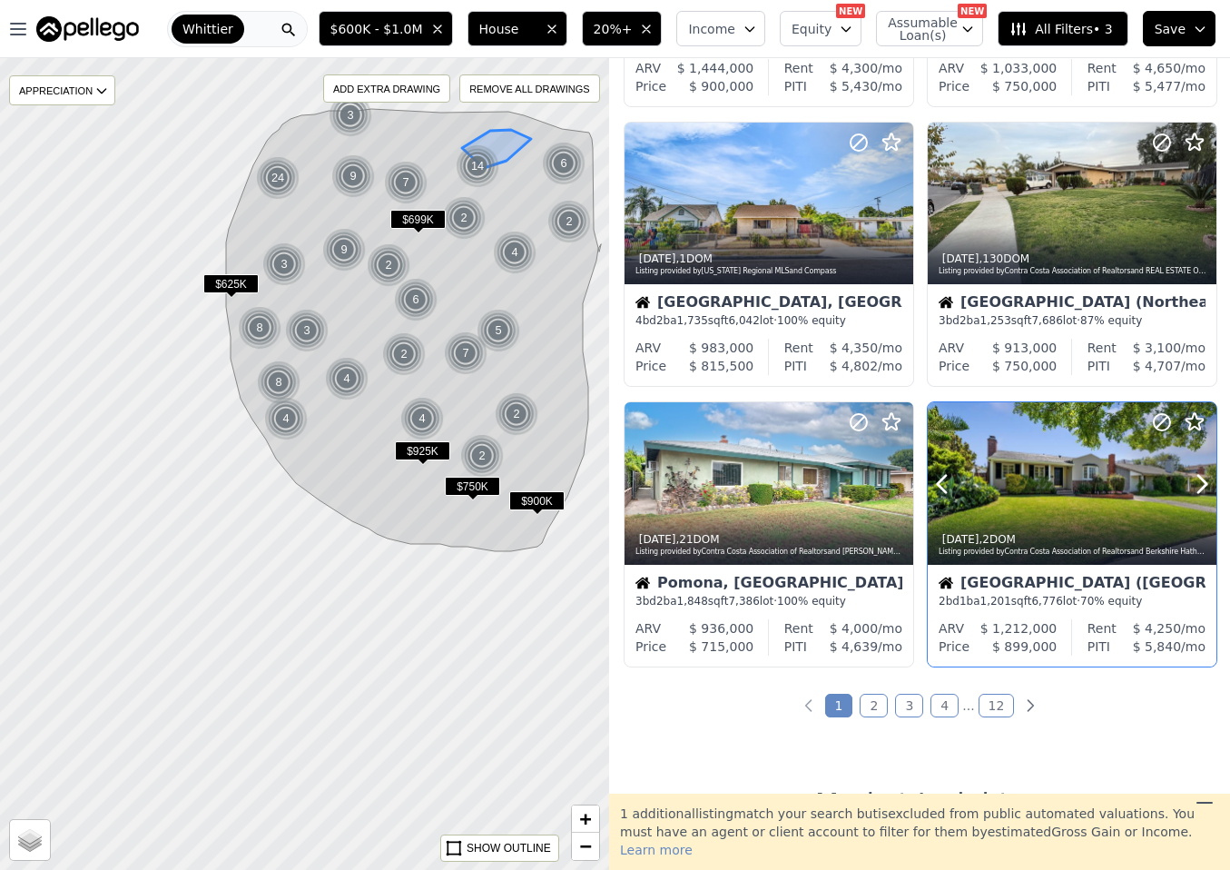
click at [1002, 474] on div at bounding box center [1072, 483] width 289 height 163
click at [874, 706] on link "2" at bounding box center [874, 706] width 28 height 24
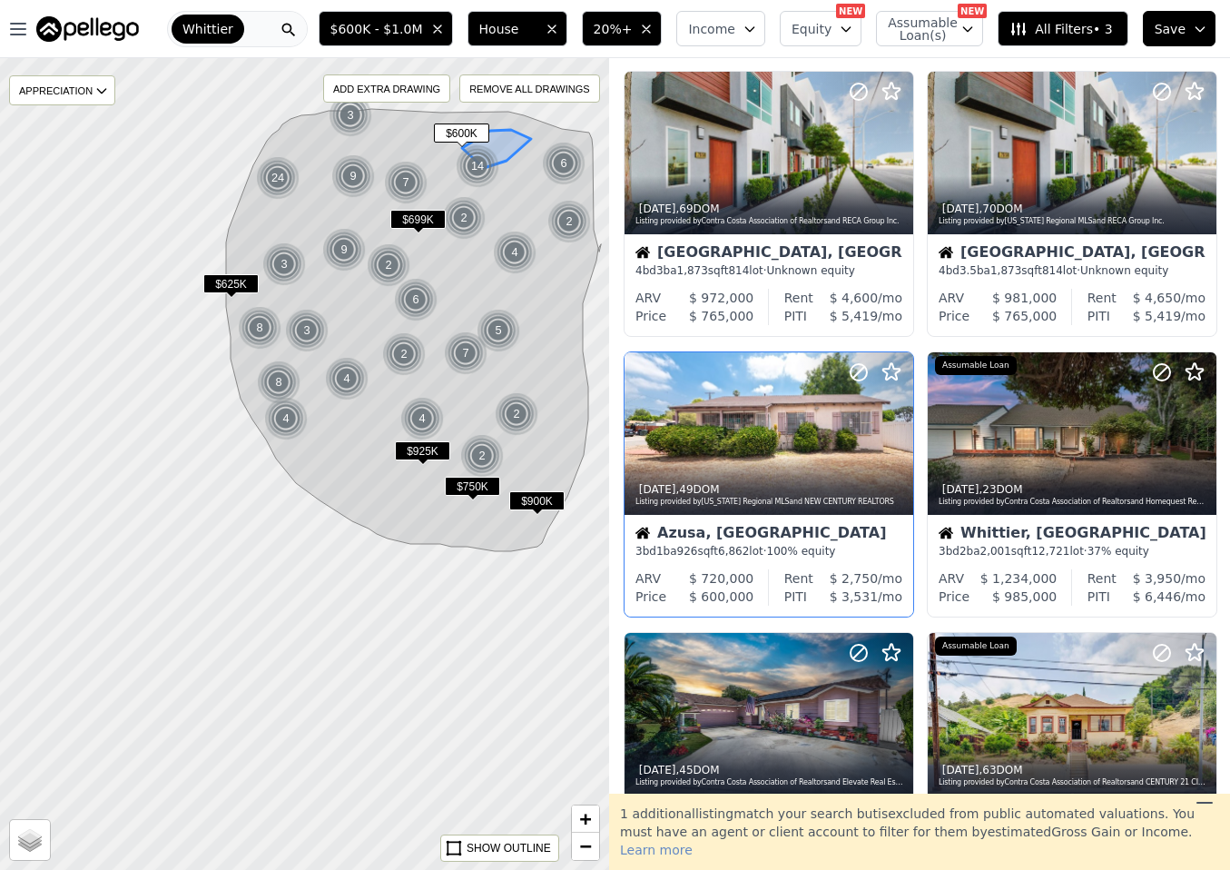
scroll to position [375, 0]
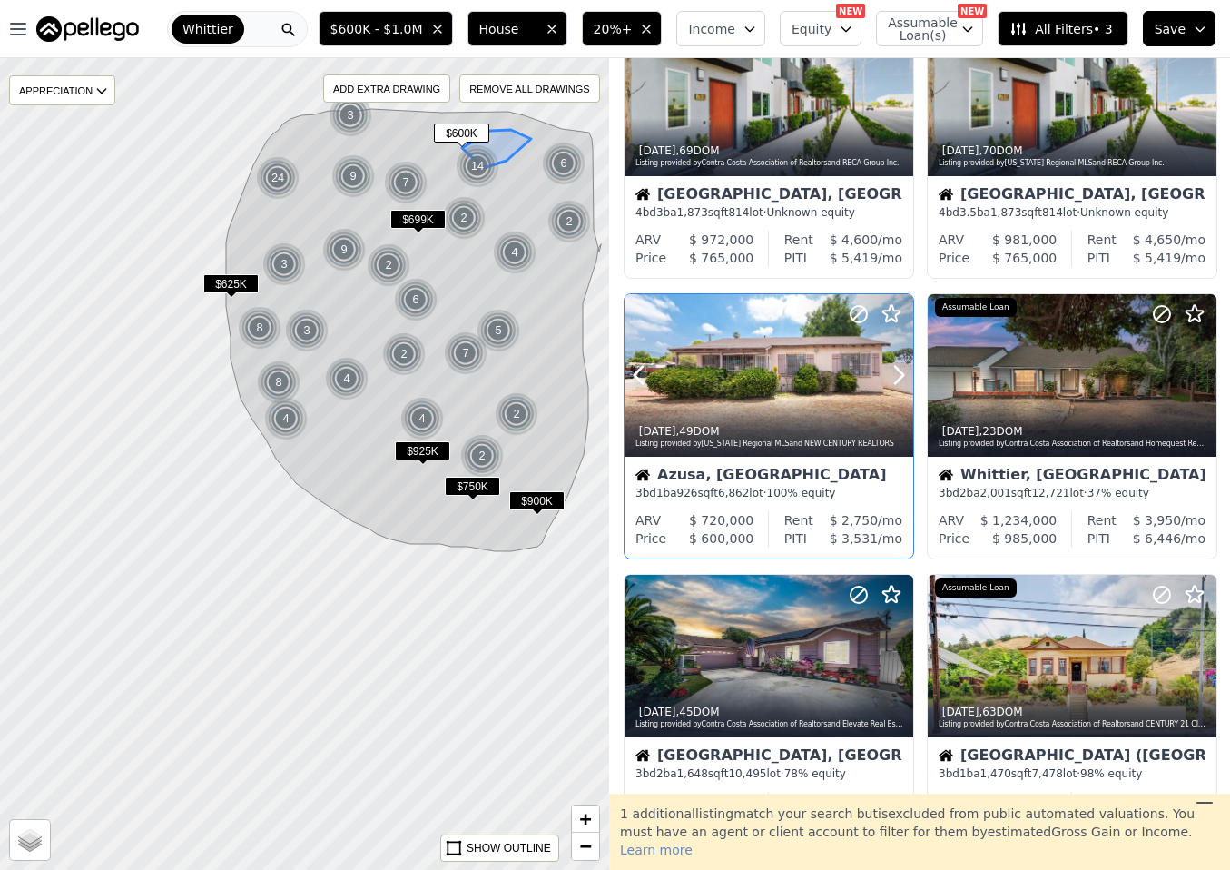
click at [747, 400] on div at bounding box center [769, 415] width 289 height 33
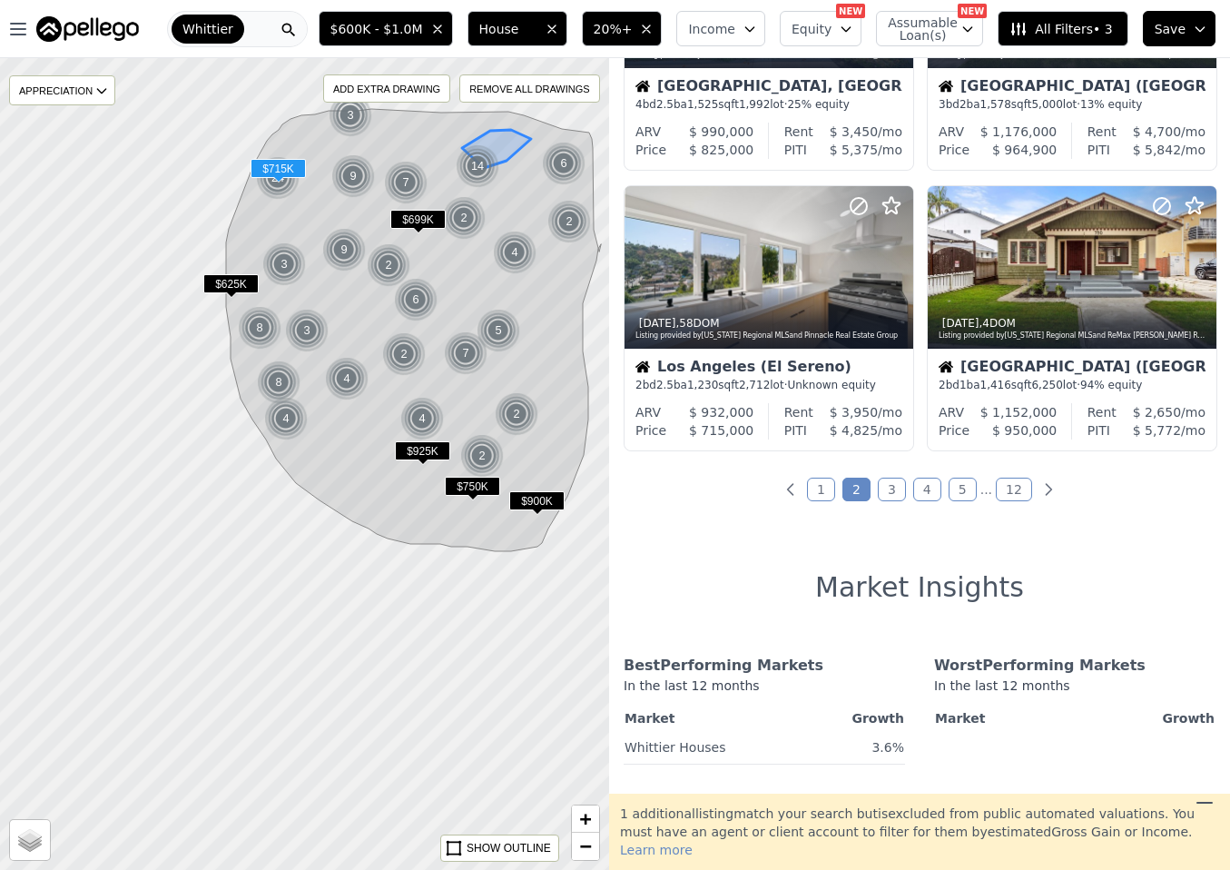
scroll to position [1371, 0]
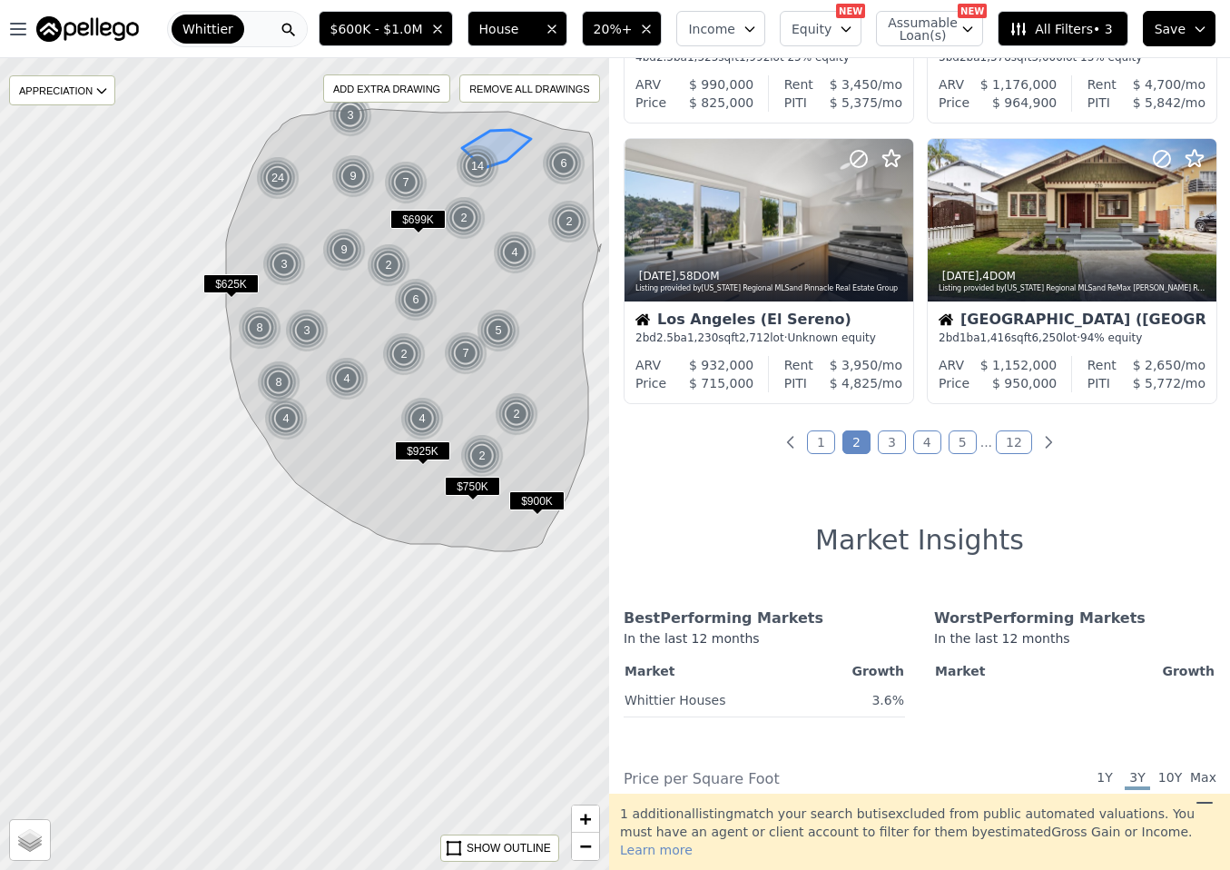
click at [880, 439] on link "3" at bounding box center [892, 442] width 28 height 24
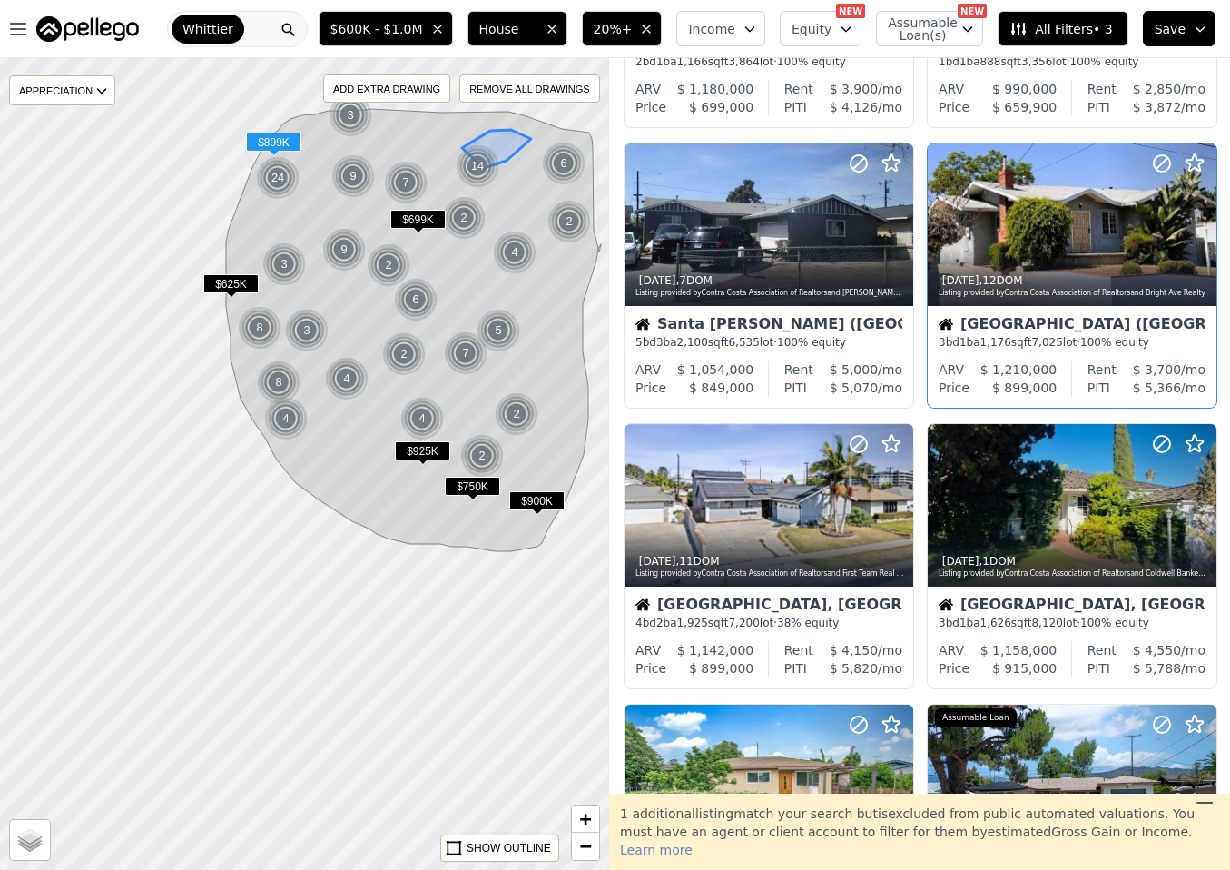
scroll to position [313, 0]
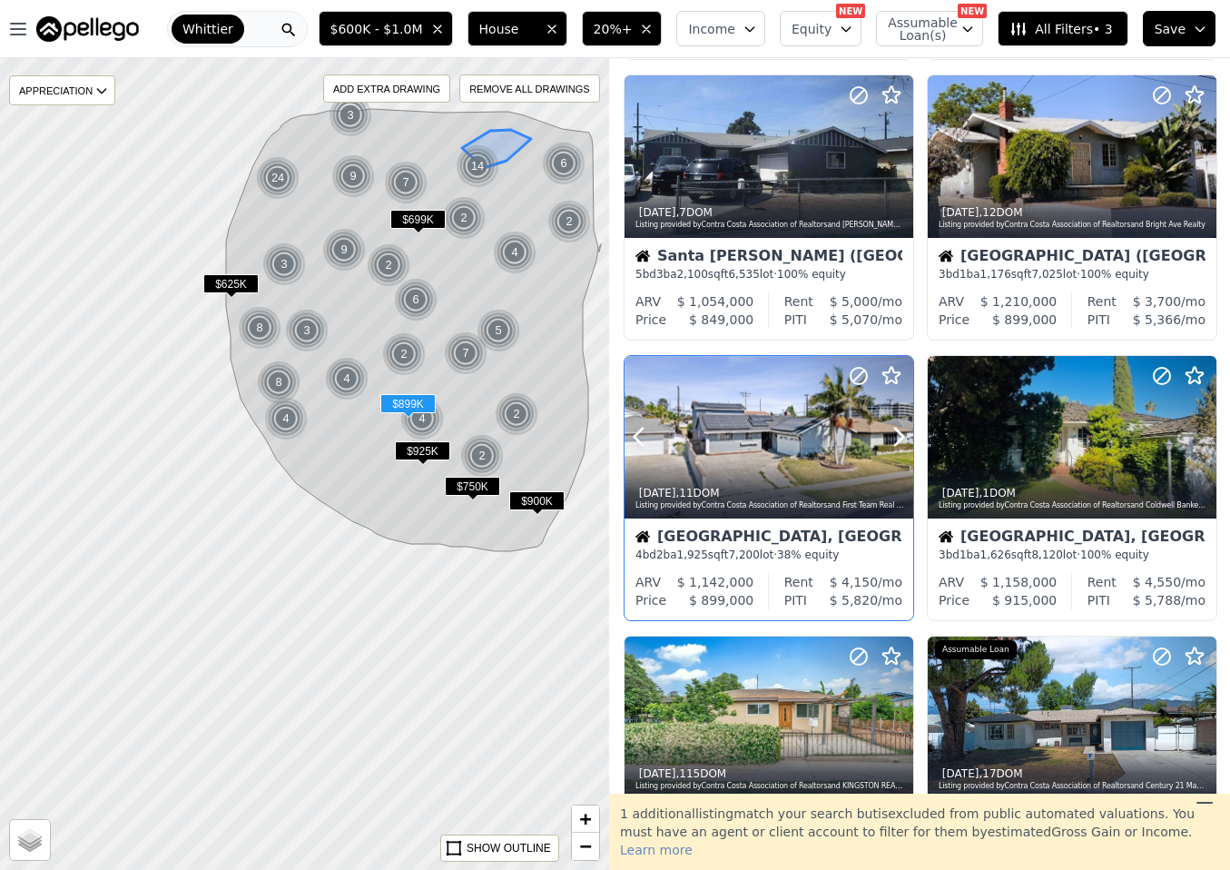
click at [821, 461] on div at bounding box center [769, 476] width 289 height 33
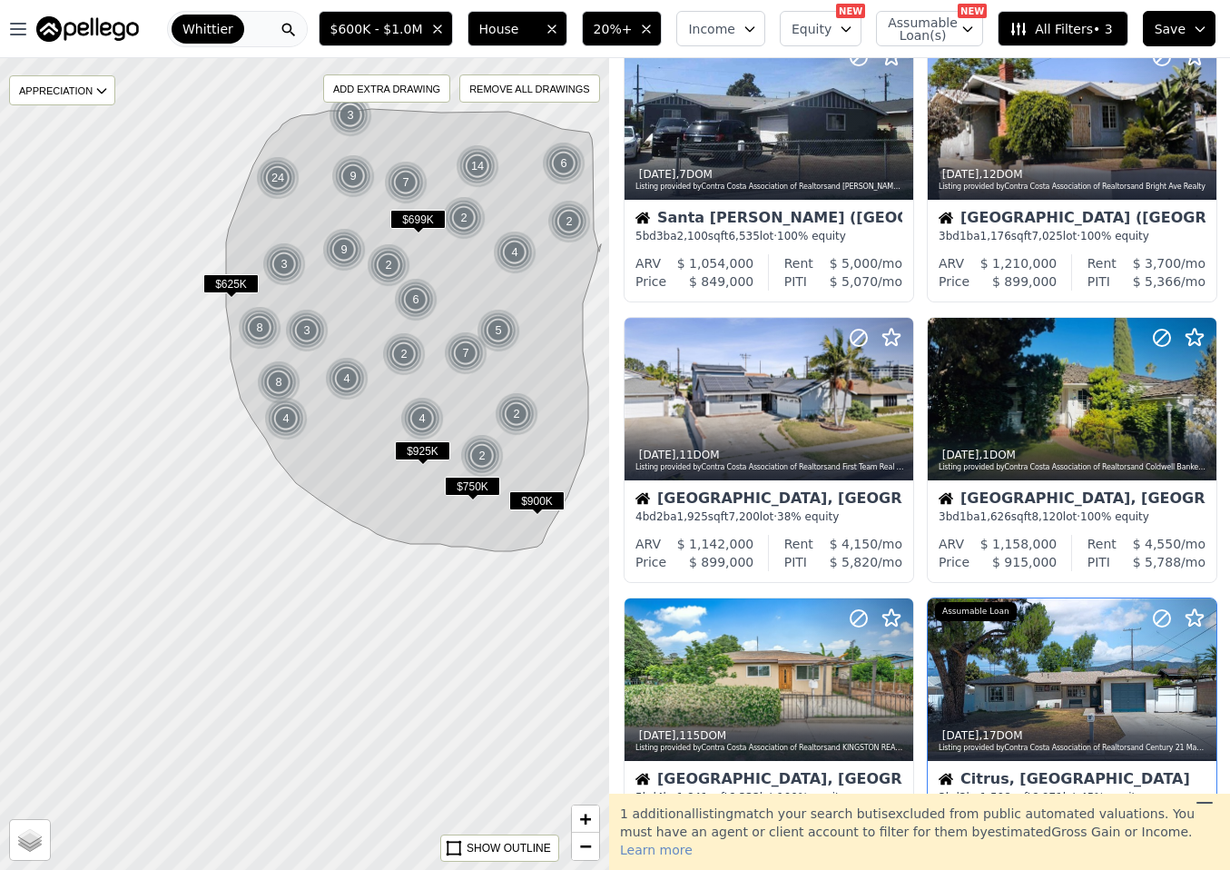
scroll to position [436, 0]
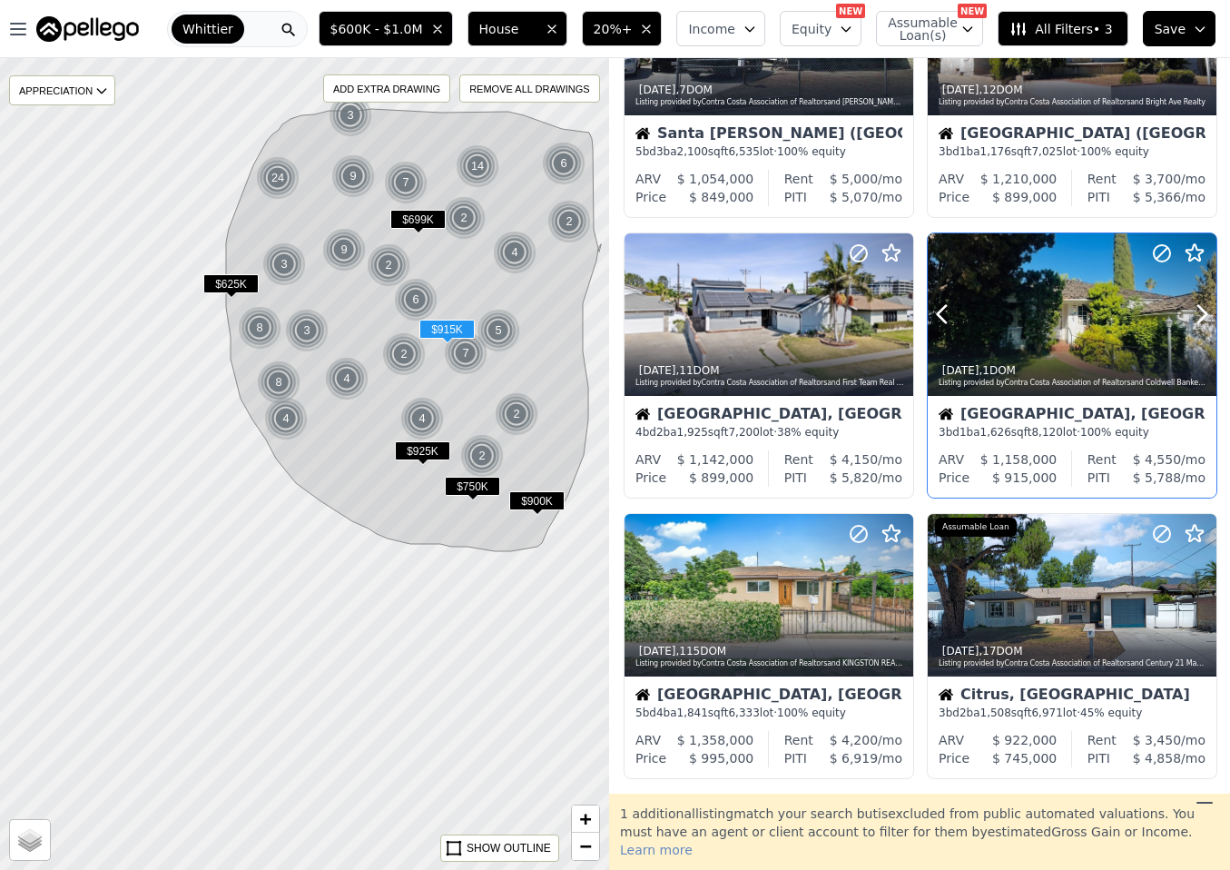
click at [1002, 353] on div "5d ago , 1 DOM Listing provided by Contra Costa Association of Realtors and Col…" at bounding box center [1072, 374] width 289 height 44
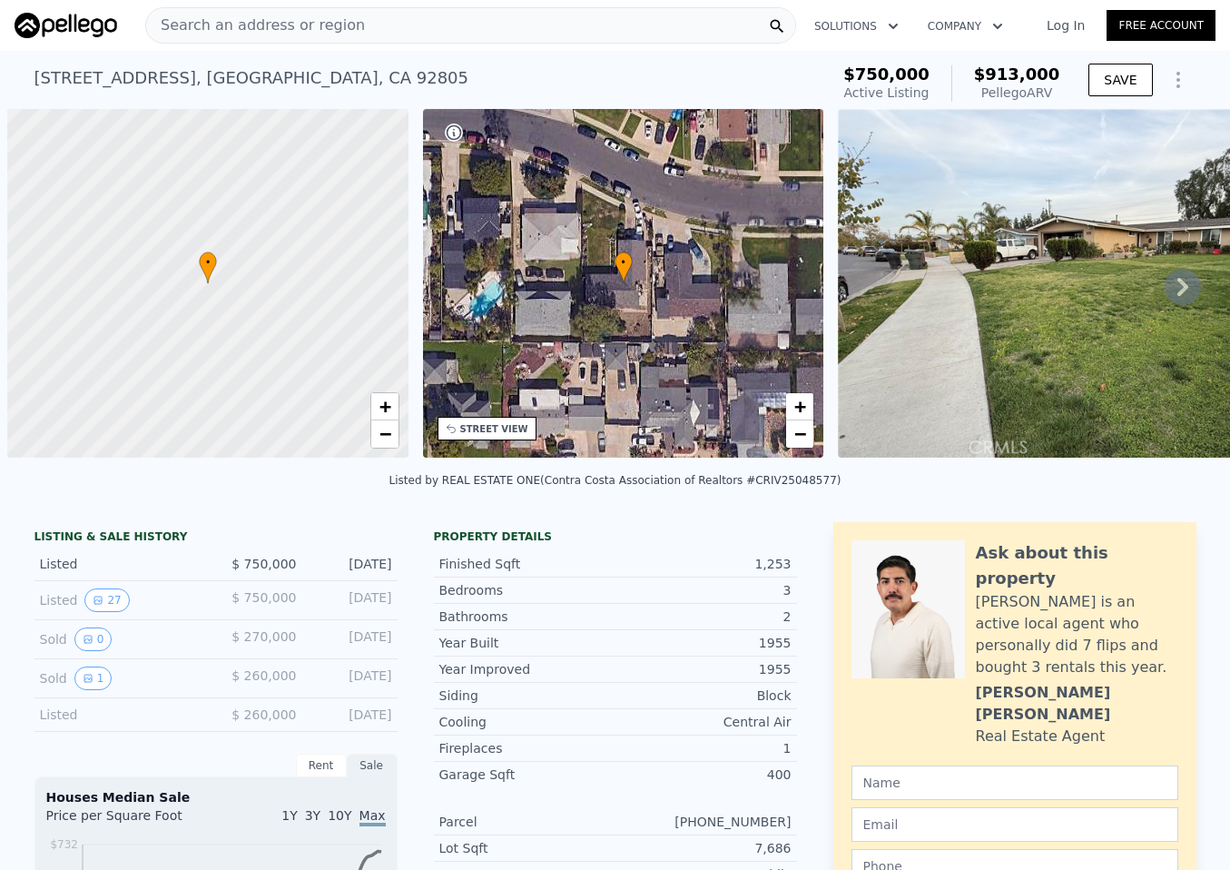
scroll to position [0, 7]
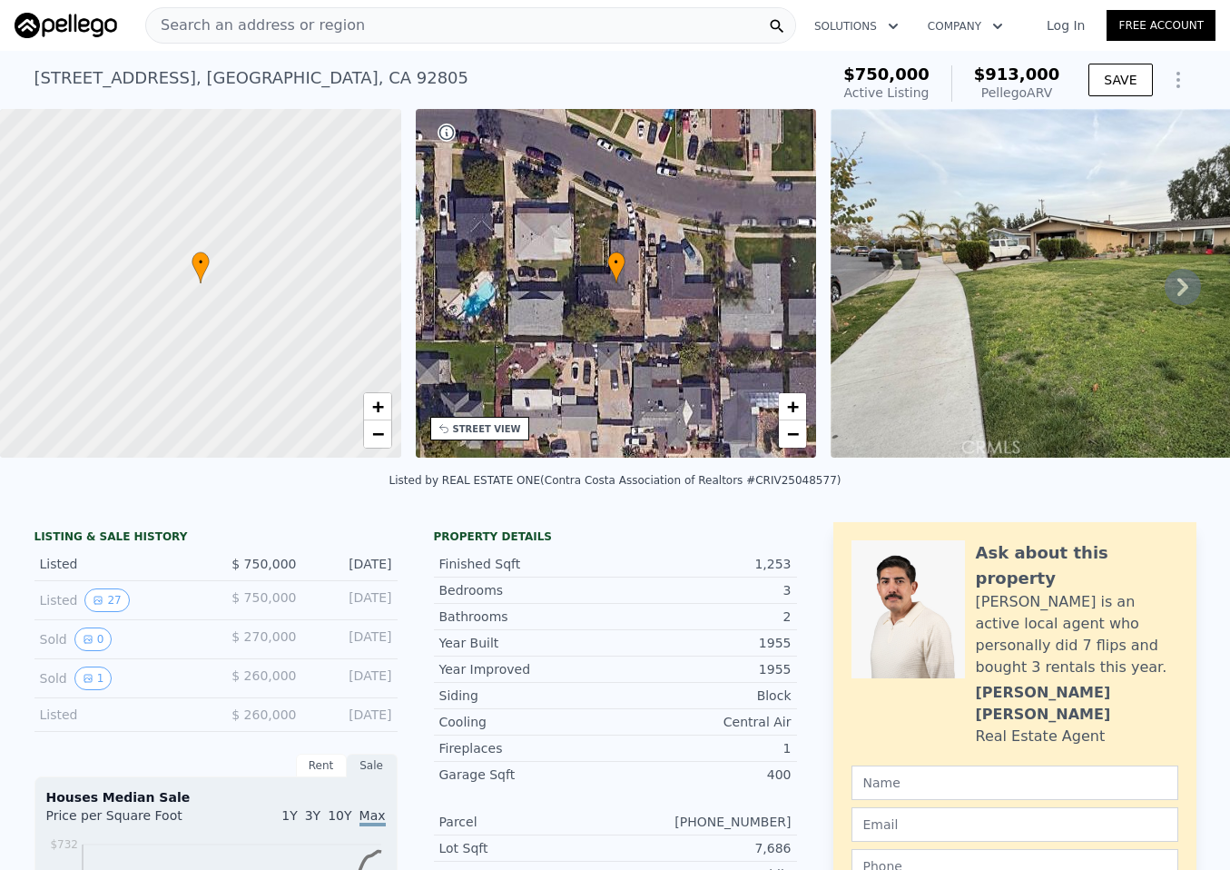
click at [353, 86] on div "1226 E Belmont Ave , Anaheim , CA 92805 Active at $750k (~ARV $913k )" at bounding box center [429, 83] width 788 height 51
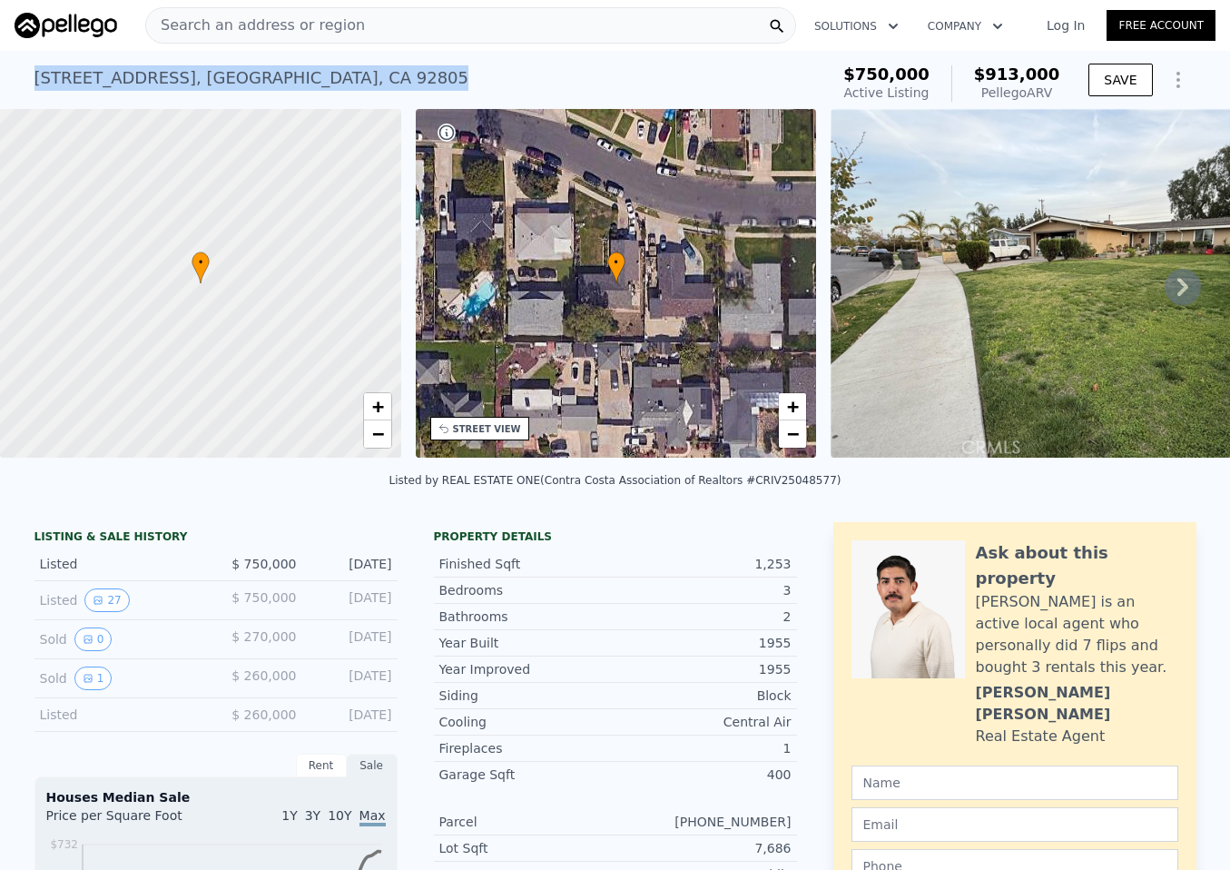
drag, startPoint x: 357, startPoint y: 81, endPoint x: 57, endPoint y: 77, distance: 299.7
click at [21, 77] on div "1226 E Belmont Ave , Anaheim , CA 92805 Active at $750k (~ARV $913k ) $750,000 …" at bounding box center [615, 80] width 1230 height 58
copy div "1226 E Belmont Ave , Anaheim , CA 92805"
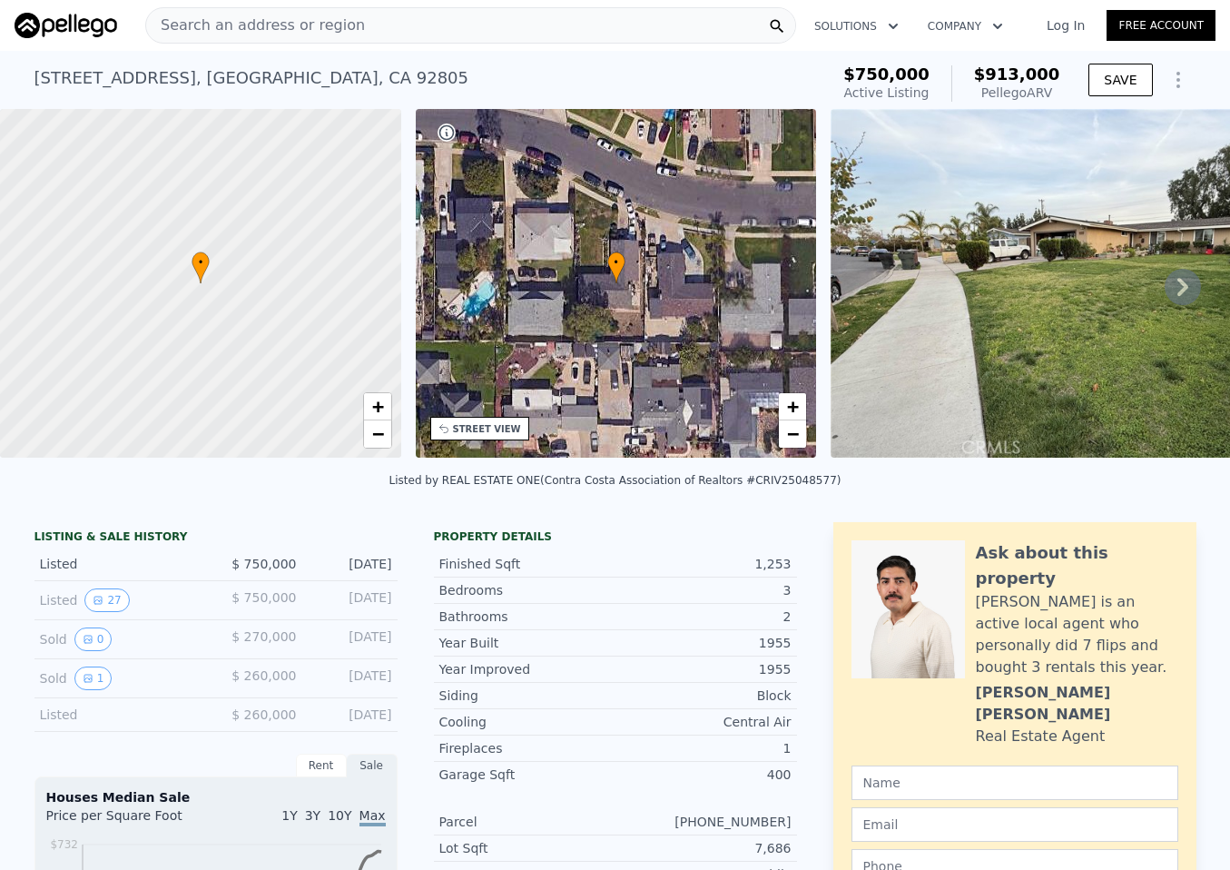
click at [765, 487] on div "Listed by REAL ESTATE ONE (Contra Costa Association of Realtors #CRIV25048577)" at bounding box center [616, 480] width 452 height 13
drag, startPoint x: 757, startPoint y: 492, endPoint x: 806, endPoint y: 492, distance: 49.0
click at [819, 487] on div "Listed by REAL ESTATE ONE (Contra Costa Association of Realtors #CRIV25048577)" at bounding box center [616, 480] width 452 height 13
copy div "V25048577"
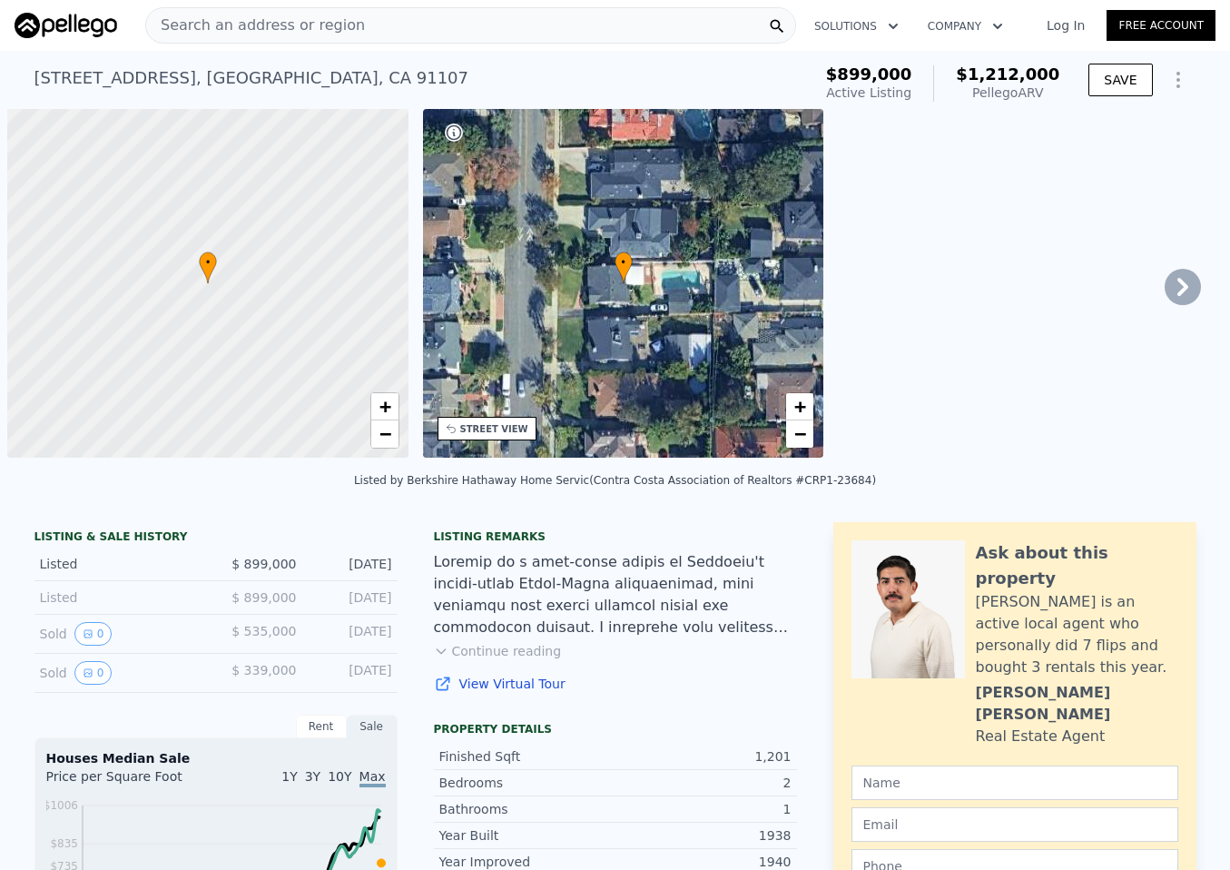
scroll to position [0, 7]
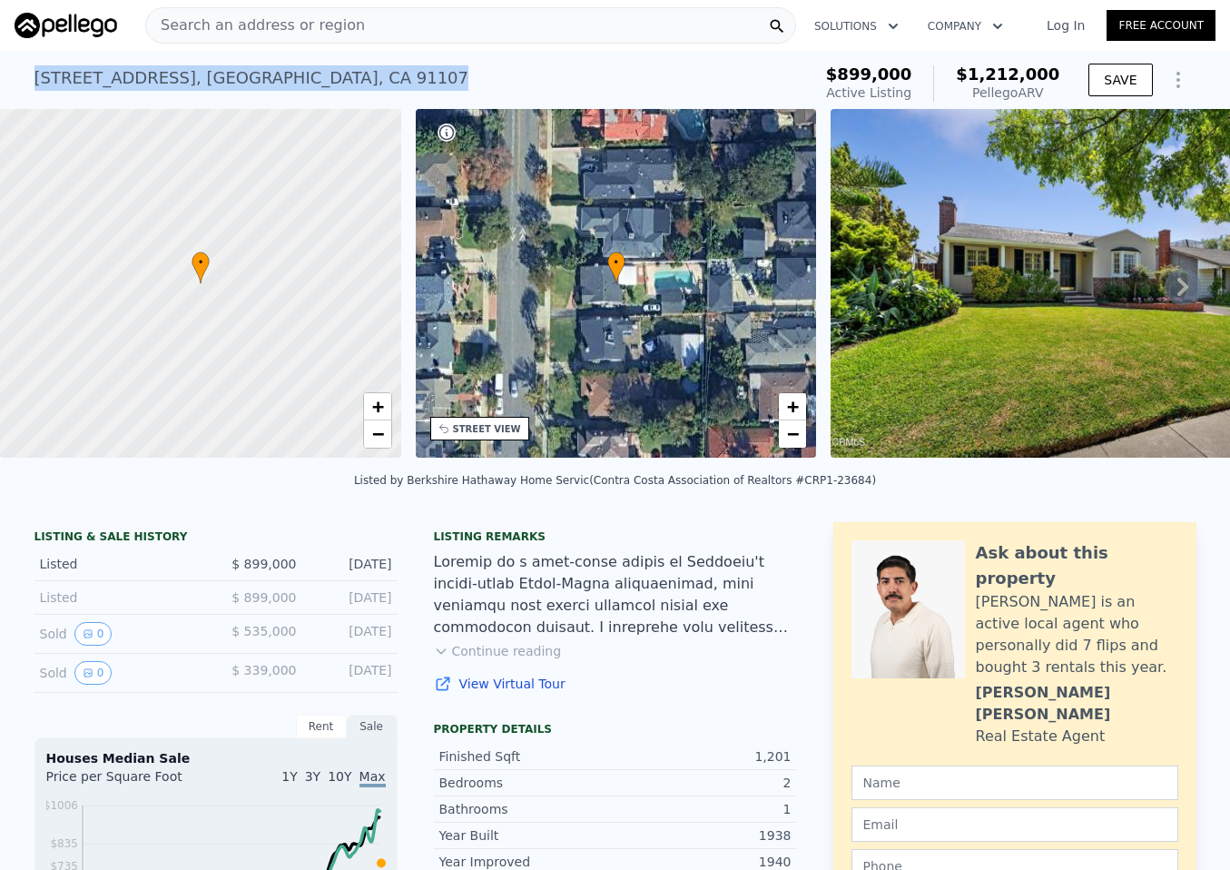
drag, startPoint x: 188, startPoint y: 74, endPoint x: 24, endPoint y: 73, distance: 164.4
click at [25, 73] on div "604 N Sunnyslope Ave , Pasadena , CA 91107 Active at $899k (~ARV $1.212m ) $899…" at bounding box center [615, 80] width 1230 height 58
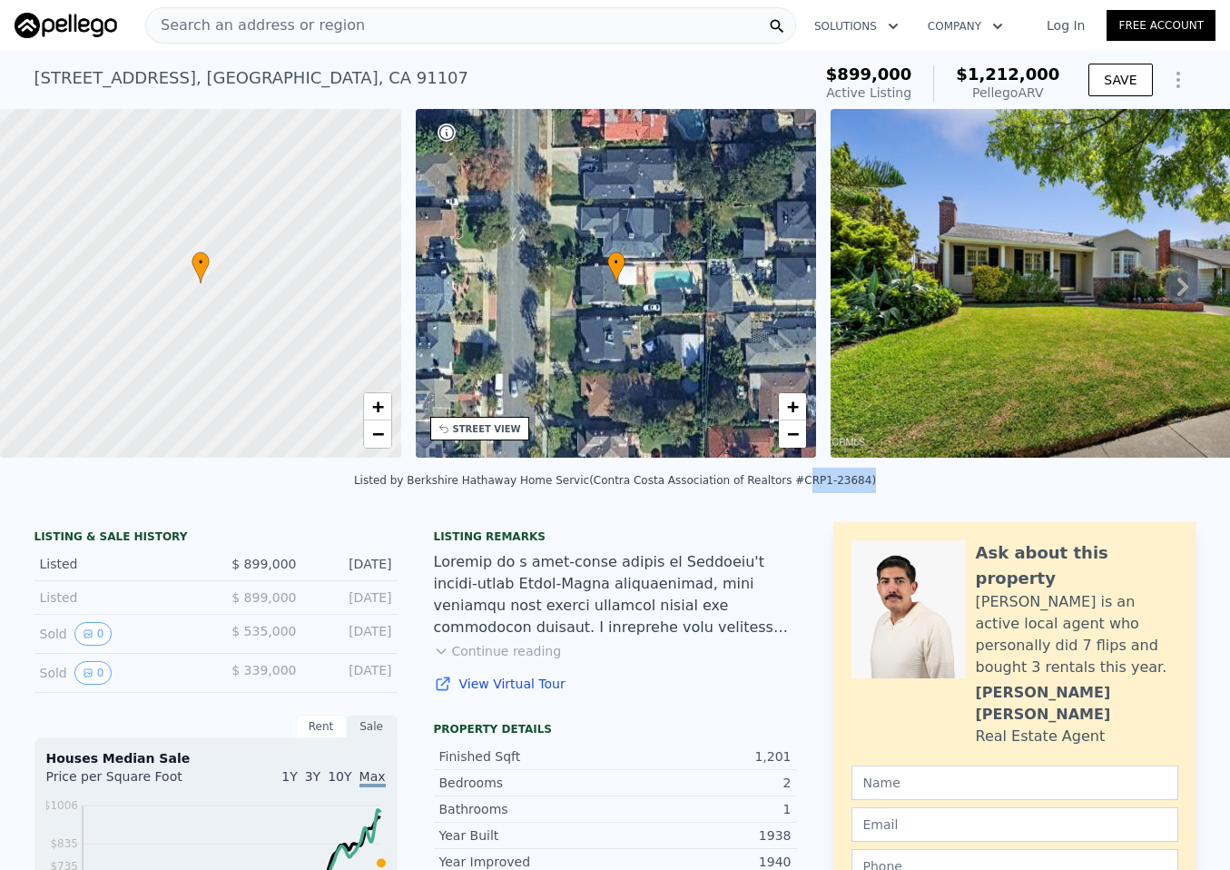
drag, startPoint x: 847, startPoint y: 492, endPoint x: 793, endPoint y: 491, distance: 54.5
click at [786, 487] on div "Listed by Berkshire Hathaway Home Servic (Contra Costa Association of Realtors …" at bounding box center [615, 480] width 522 height 13
copy div "CRP1-23684"
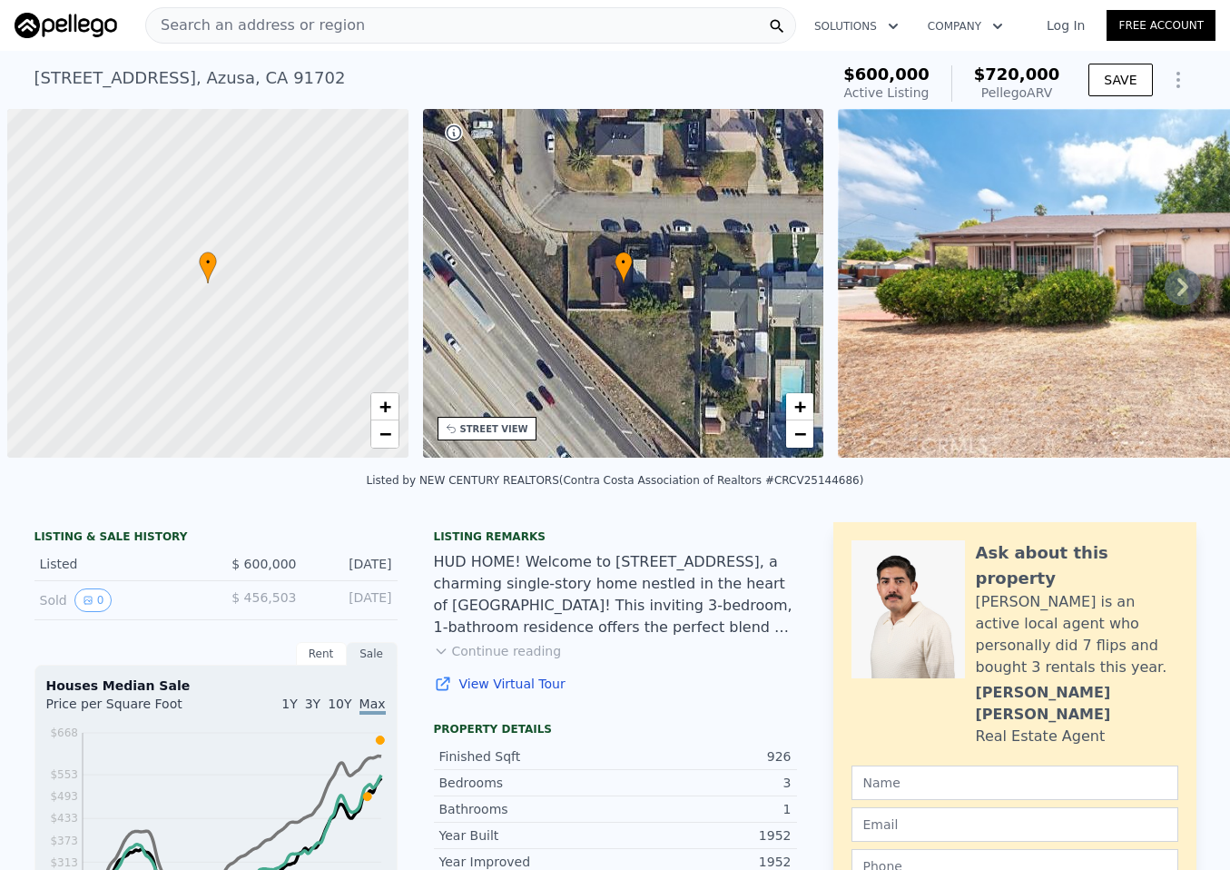
scroll to position [0, 7]
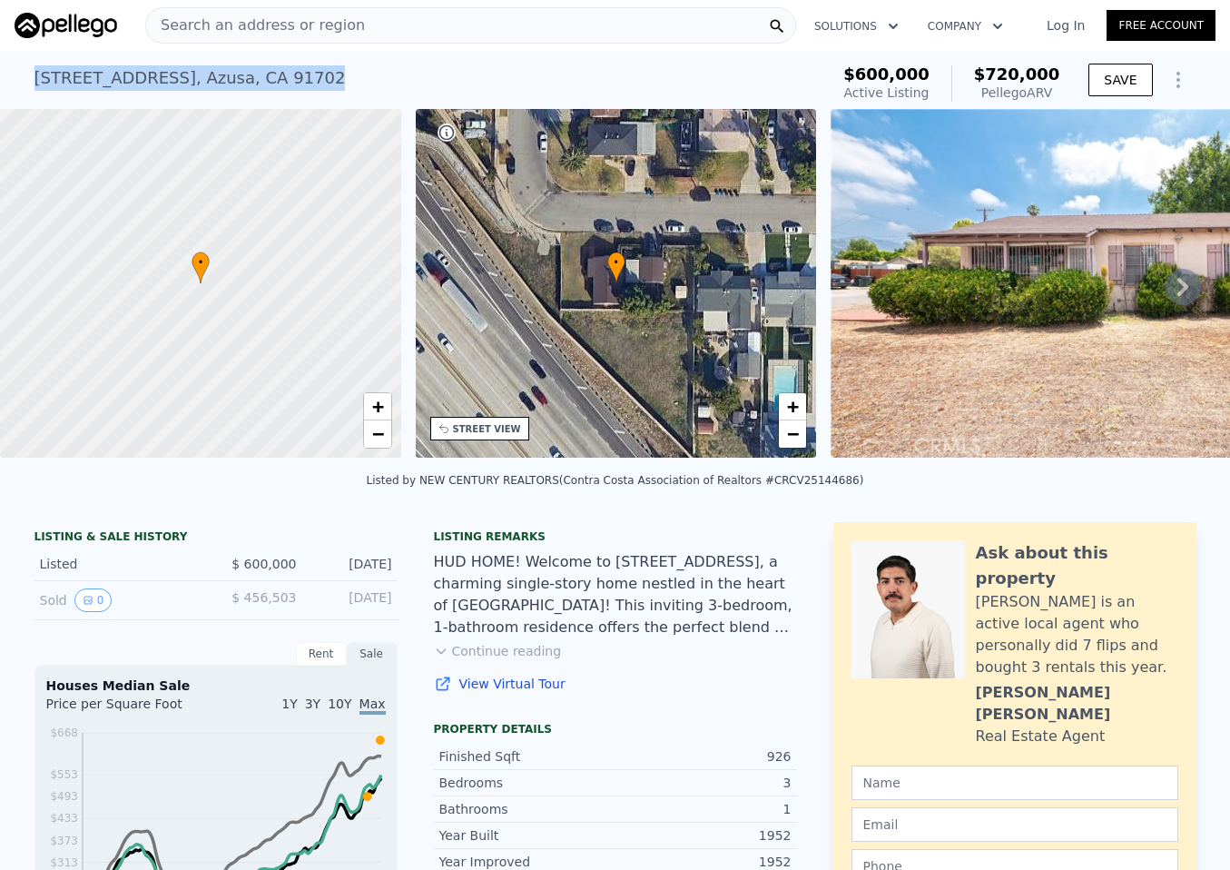
click at [23, 79] on div "532 W 2nd St , Azusa , CA 91702 Active at $600k (~ARV $720k ) $600,000 Active L…" at bounding box center [615, 80] width 1230 height 58
drag, startPoint x: 778, startPoint y: 492, endPoint x: 843, endPoint y: 490, distance: 64.5
click at [843, 487] on div "Listed by NEW CENTURY REALTORS (Contra Costa Association of Realtors #CRCV25144…" at bounding box center [616, 480] width 498 height 13
click at [797, 487] on div "Listed by NEW CENTURY REALTORS (Contra Costa Association of Realtors #CRCV25144…" at bounding box center [616, 480] width 498 height 13
drag, startPoint x: 775, startPoint y: 491, endPoint x: 828, endPoint y: 492, distance: 52.7
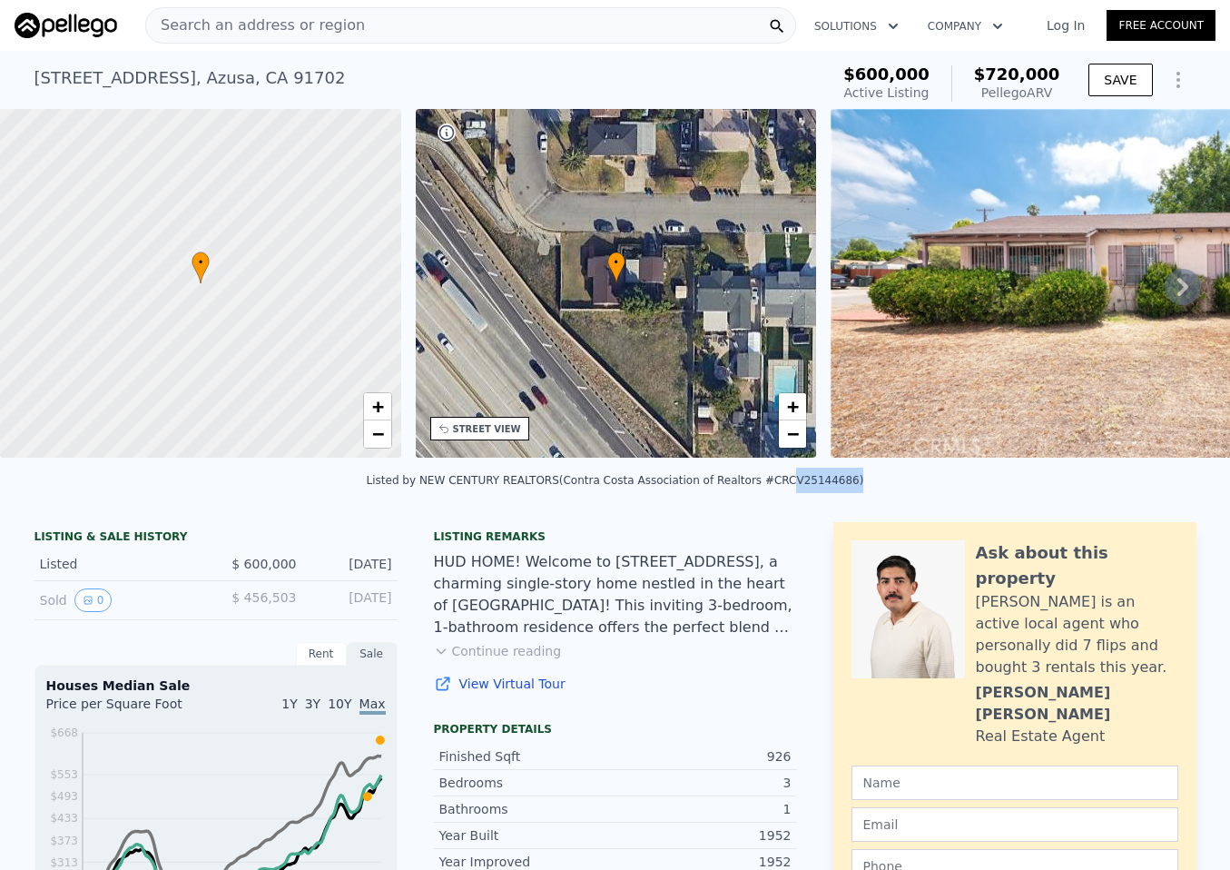
click at [838, 487] on div "Listed by NEW CENTURY REALTORS (Contra Costa Association of Realtors #CRCV25144…" at bounding box center [616, 480] width 498 height 13
copy div "CV25144686"
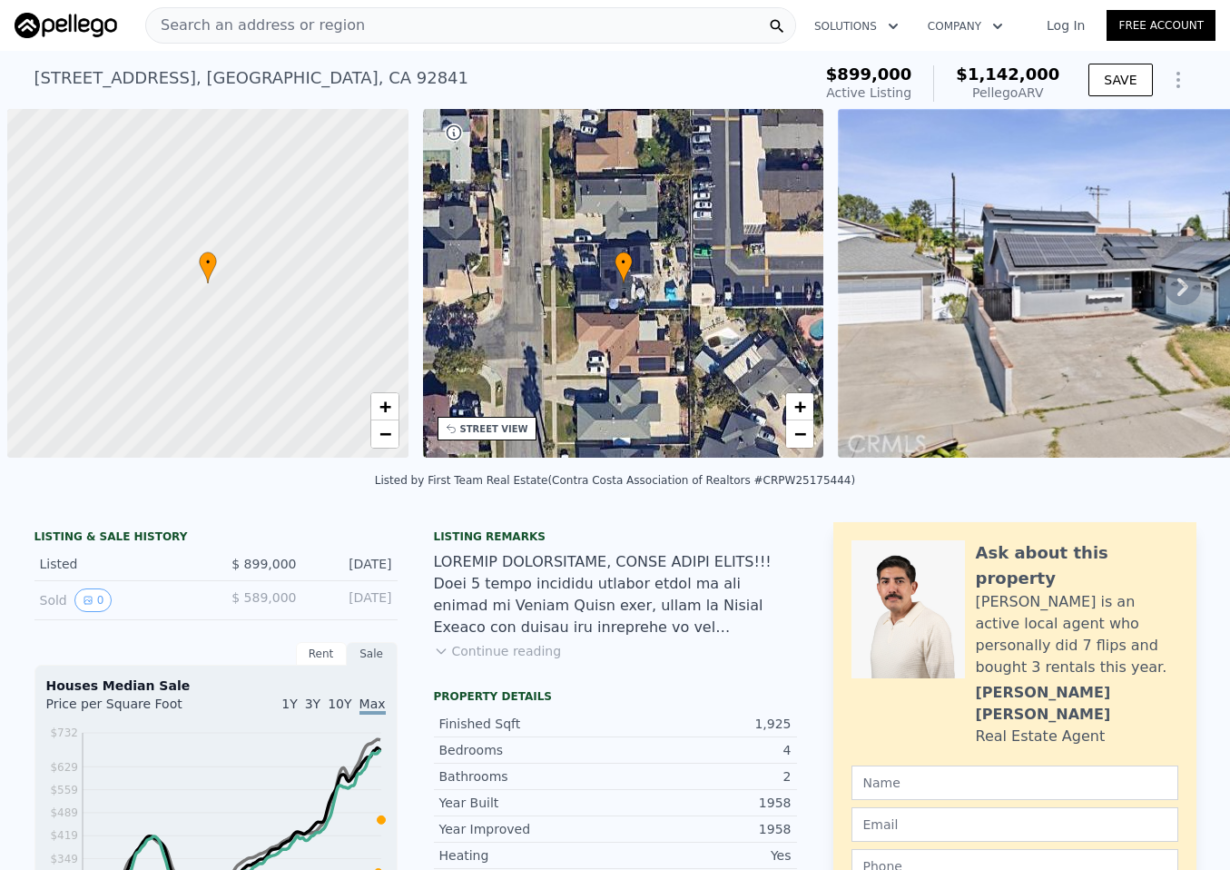
scroll to position [0, 7]
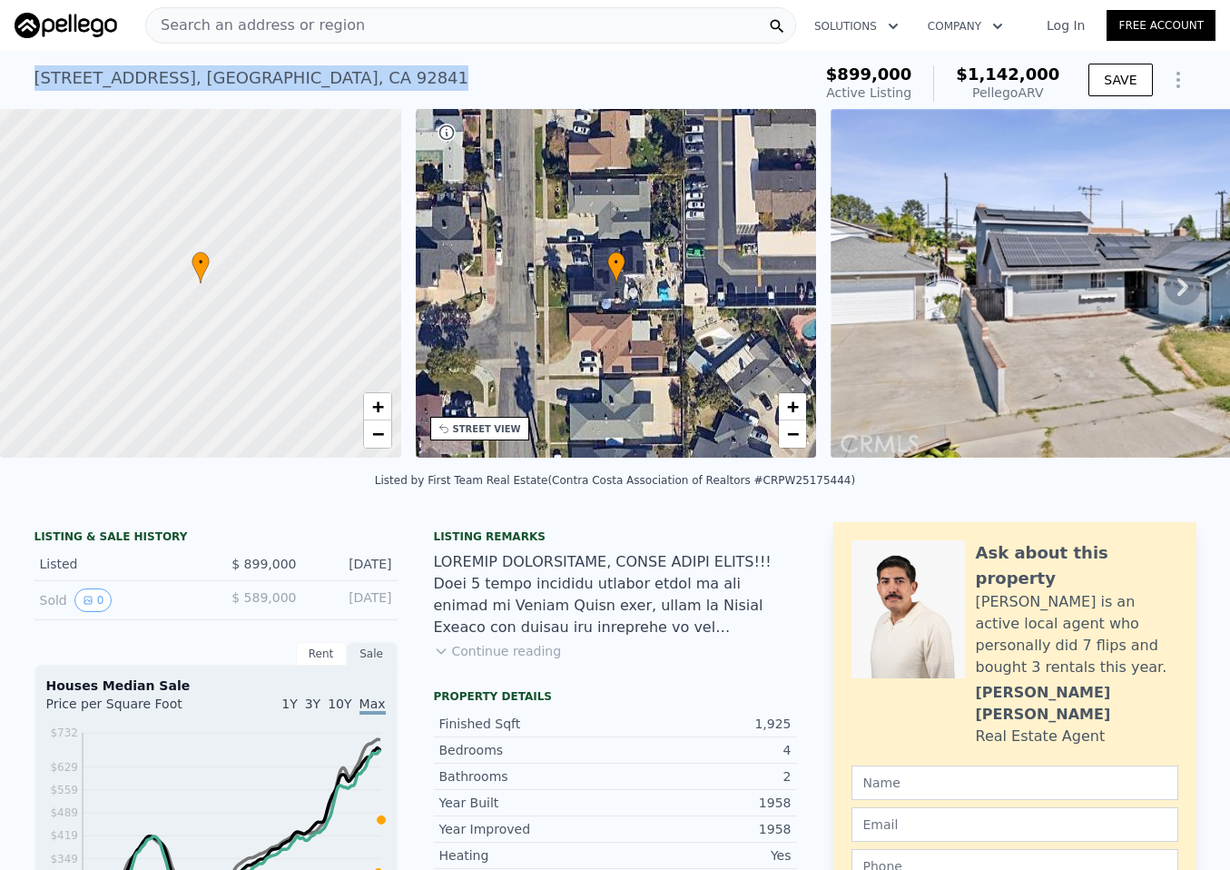
drag, startPoint x: 373, startPoint y: 76, endPoint x: 29, endPoint y: 74, distance: 344.1
click at [35, 74] on div "[STREET_ADDRESS] Active at $899k (~ARV $1.142m )" at bounding box center [420, 83] width 770 height 51
copy div "12232 Fieldgate St , Garden Grove , CA 92841"
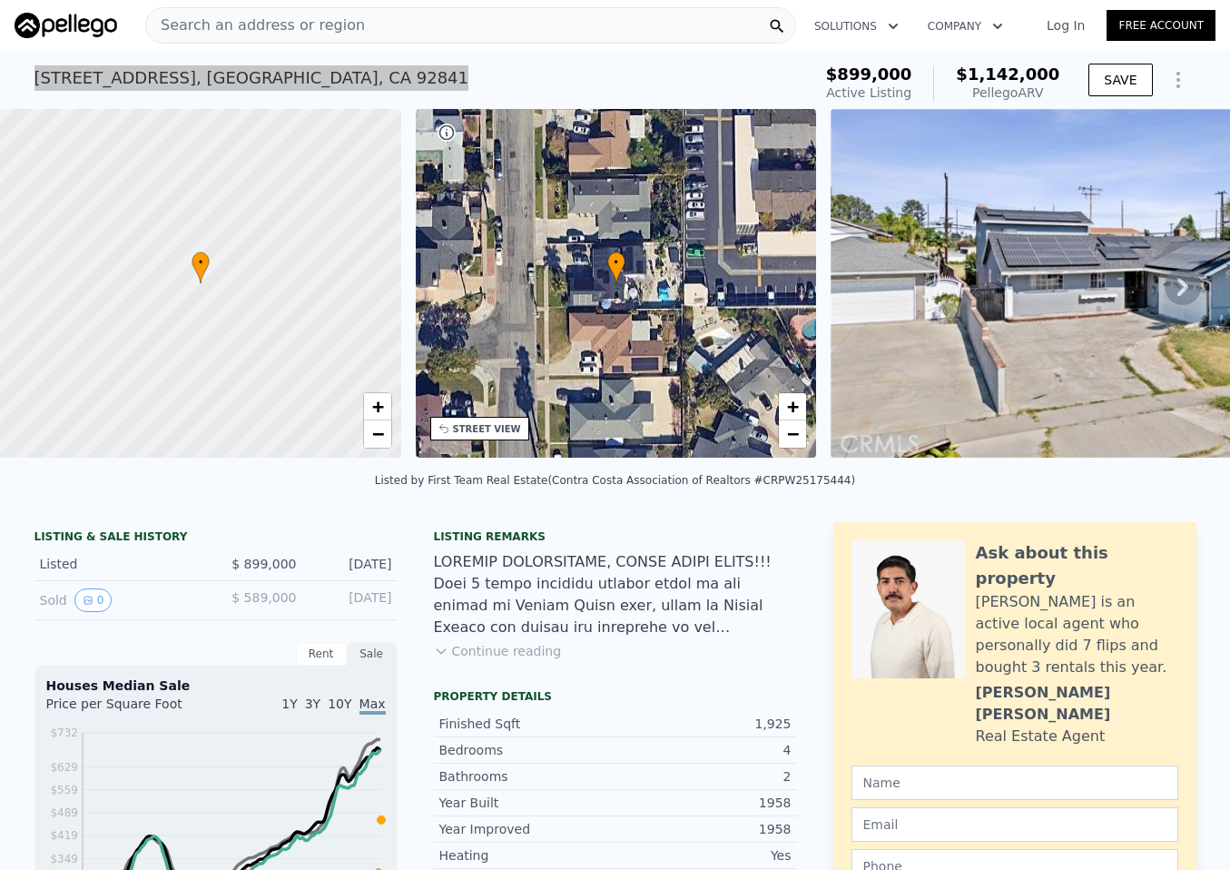
copy div "12232 Fieldgate St , Garden Grove , CA 92841"
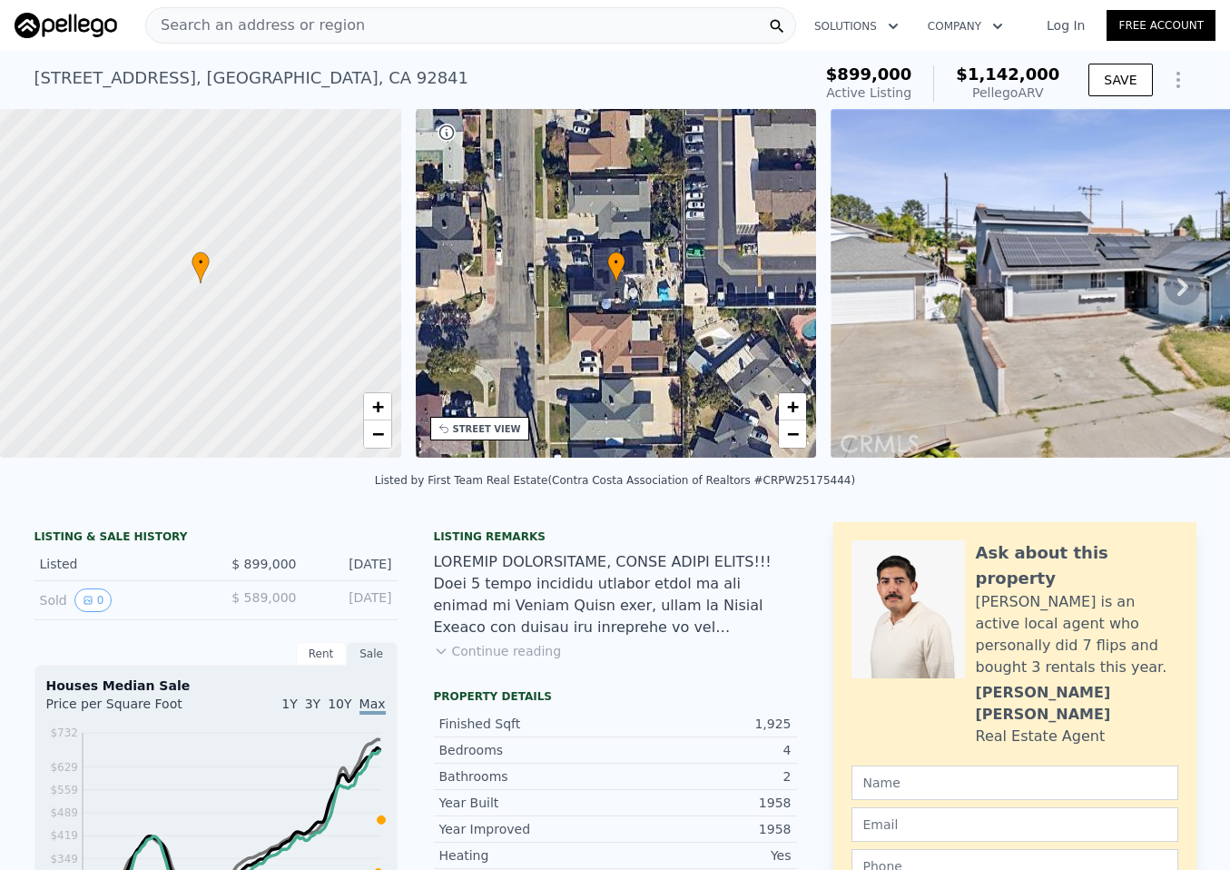
click at [769, 487] on div "Listed by First Team Real Estate (Contra Costa Association of Realtors #CRPW251…" at bounding box center [615, 480] width 480 height 13
click at [756, 487] on div "Listed by First Team Real Estate (Contra Costa Association of Realtors #CRPW251…" at bounding box center [615, 480] width 480 height 13
click at [761, 487] on div "Listed by First Team Real Estate (Contra Costa Association of Realtors #CRPW251…" at bounding box center [615, 480] width 480 height 13
drag, startPoint x: 764, startPoint y: 495, endPoint x: 911, endPoint y: 401, distance: 174.3
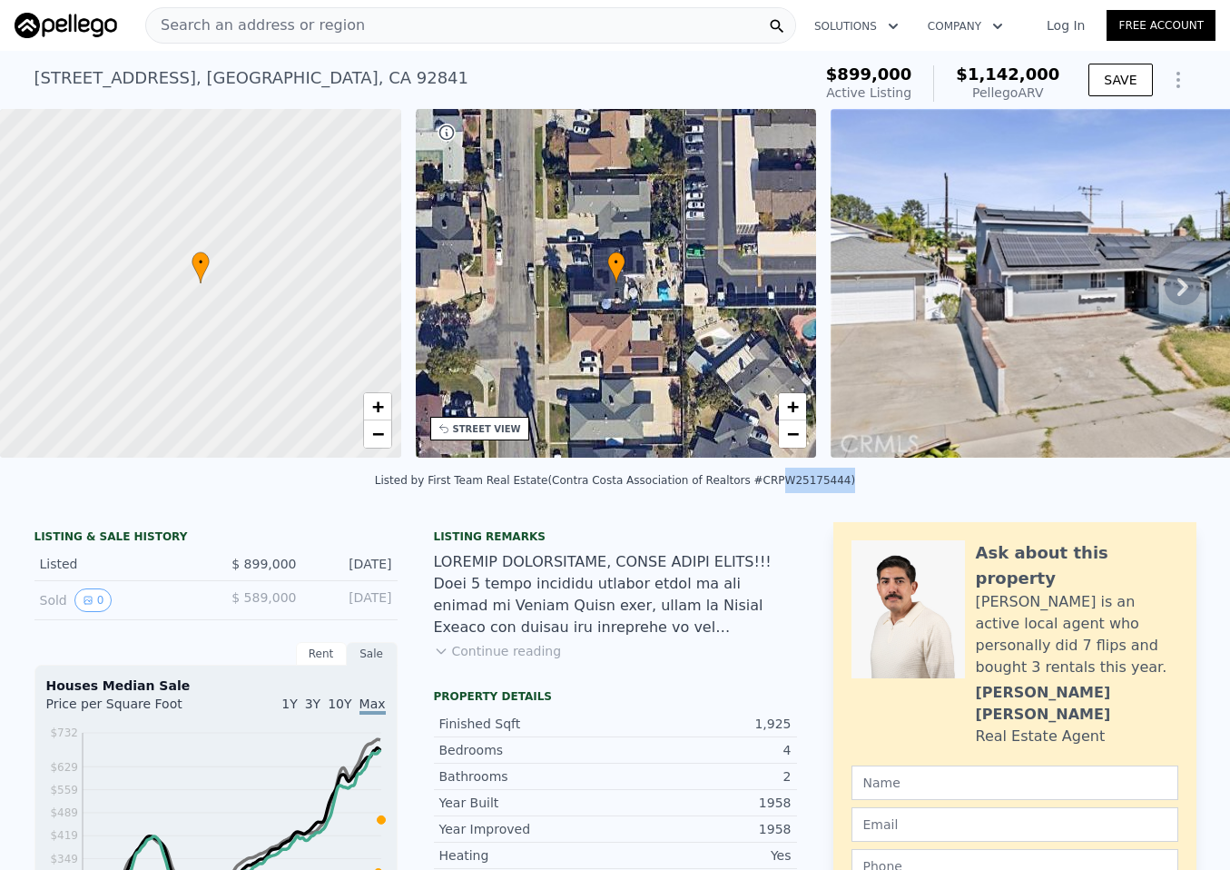
click at [828, 487] on div "Listed by First Team Real Estate (Contra Costa Association of Realtors #CRPW251…" at bounding box center [615, 480] width 480 height 13
copy div "PW25175444"
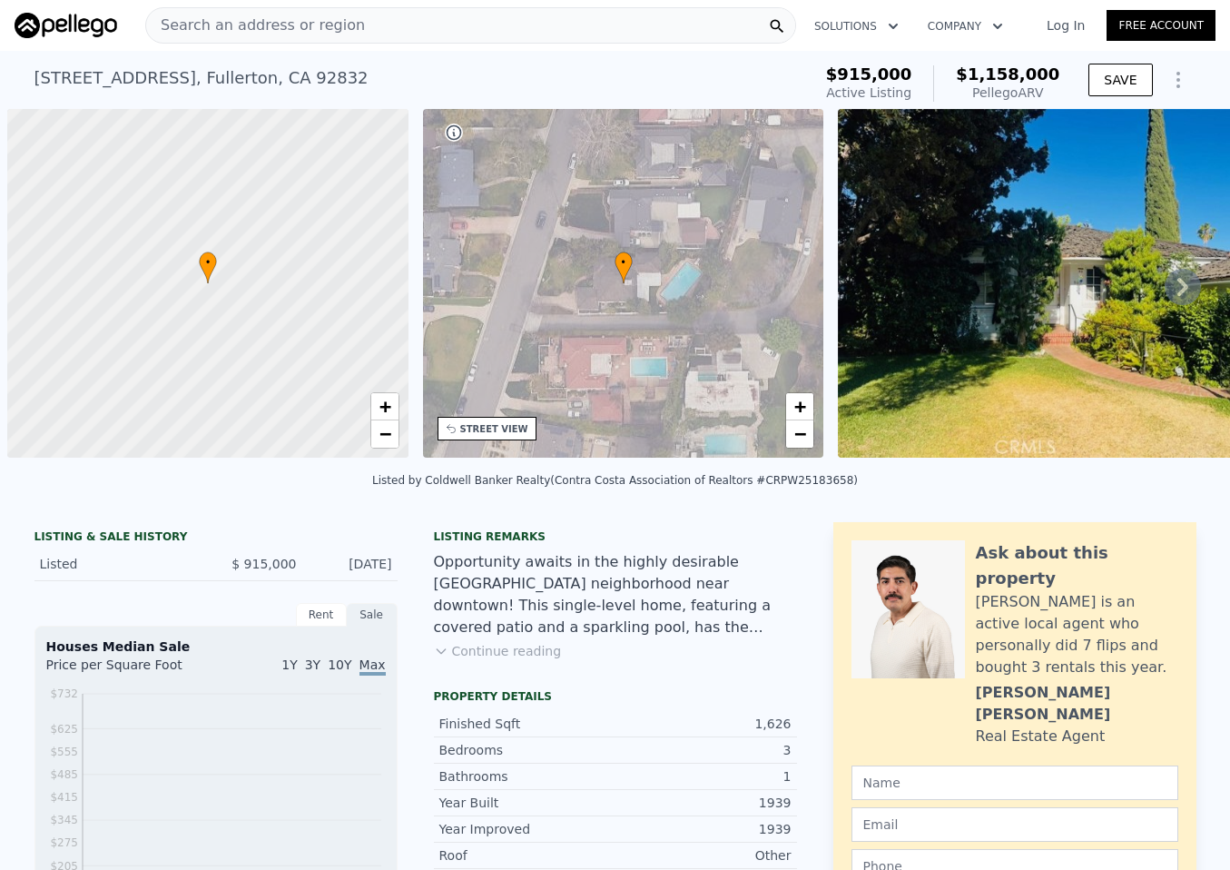
scroll to position [0, 7]
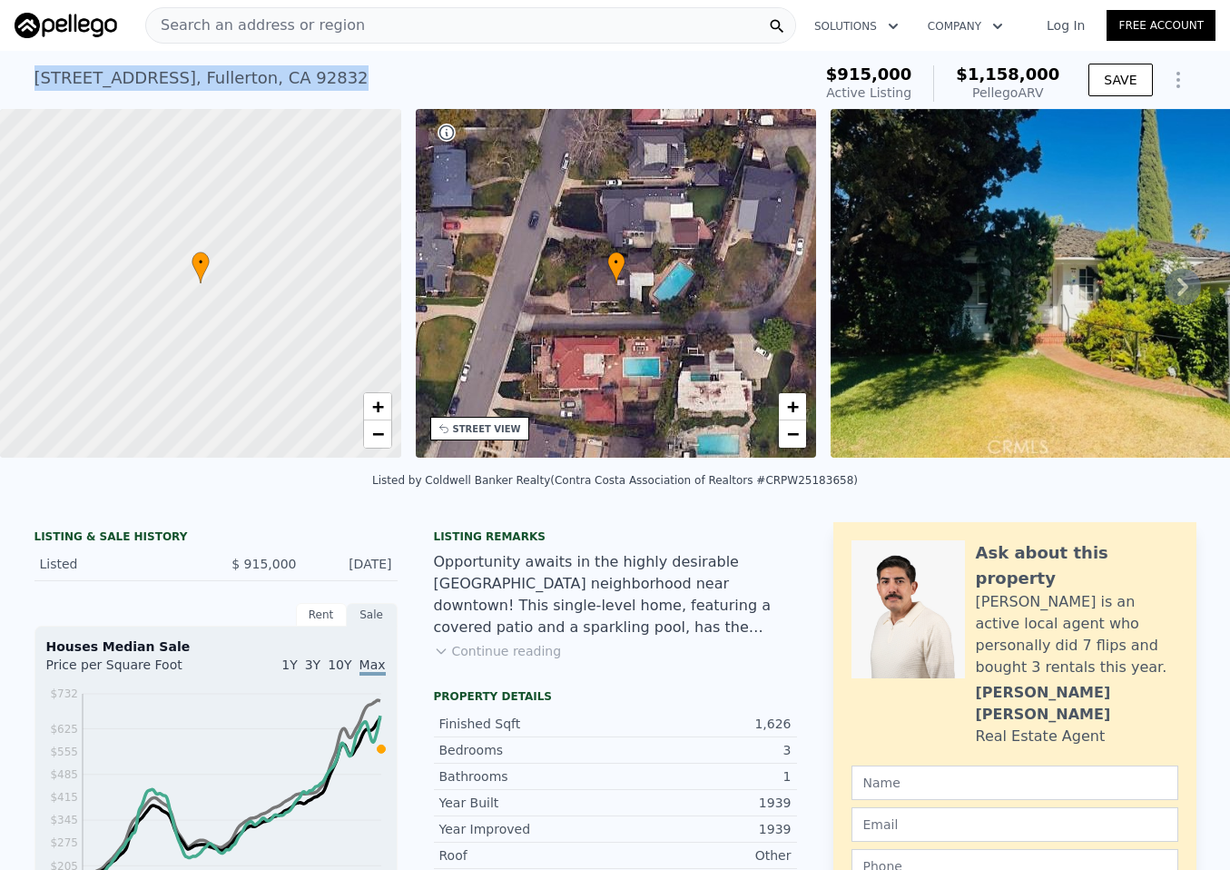
drag, startPoint x: 340, startPoint y: 77, endPoint x: 29, endPoint y: 73, distance: 311.5
click at [35, 73] on div "[STREET_ADDRESS] Active at $915k (~ARV $1.158m )" at bounding box center [420, 83] width 770 height 51
copy div "[STREET_ADDRESS]"
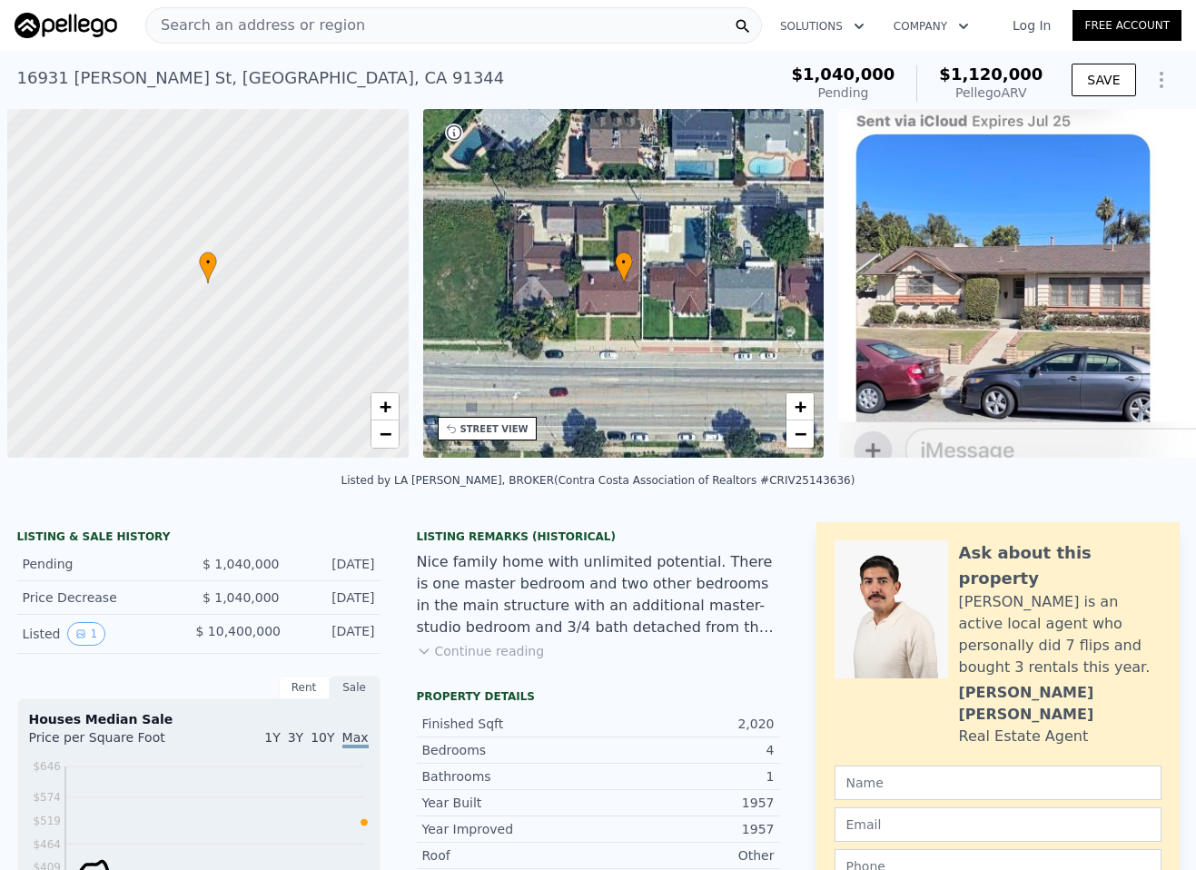
scroll to position [0, 7]
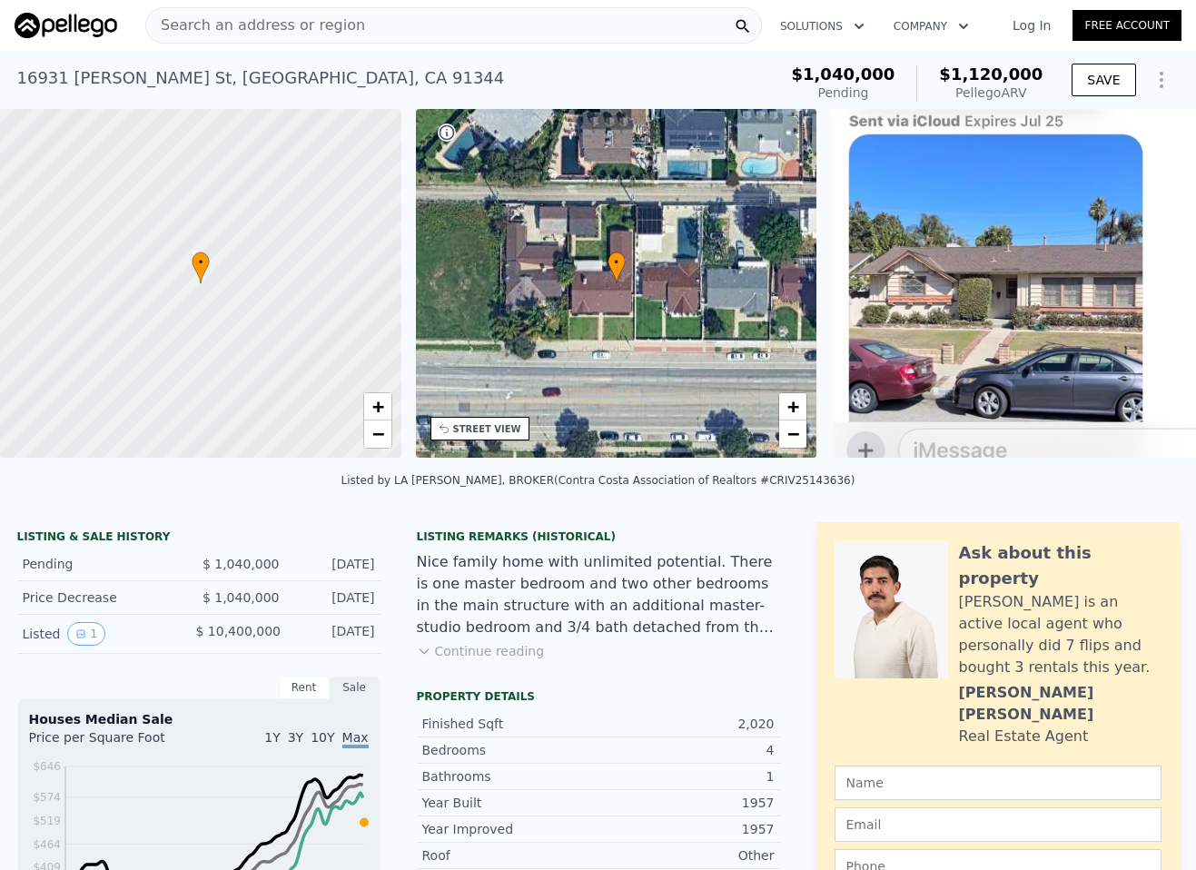
click at [485, 22] on div "Search an address or region" at bounding box center [453, 25] width 617 height 36
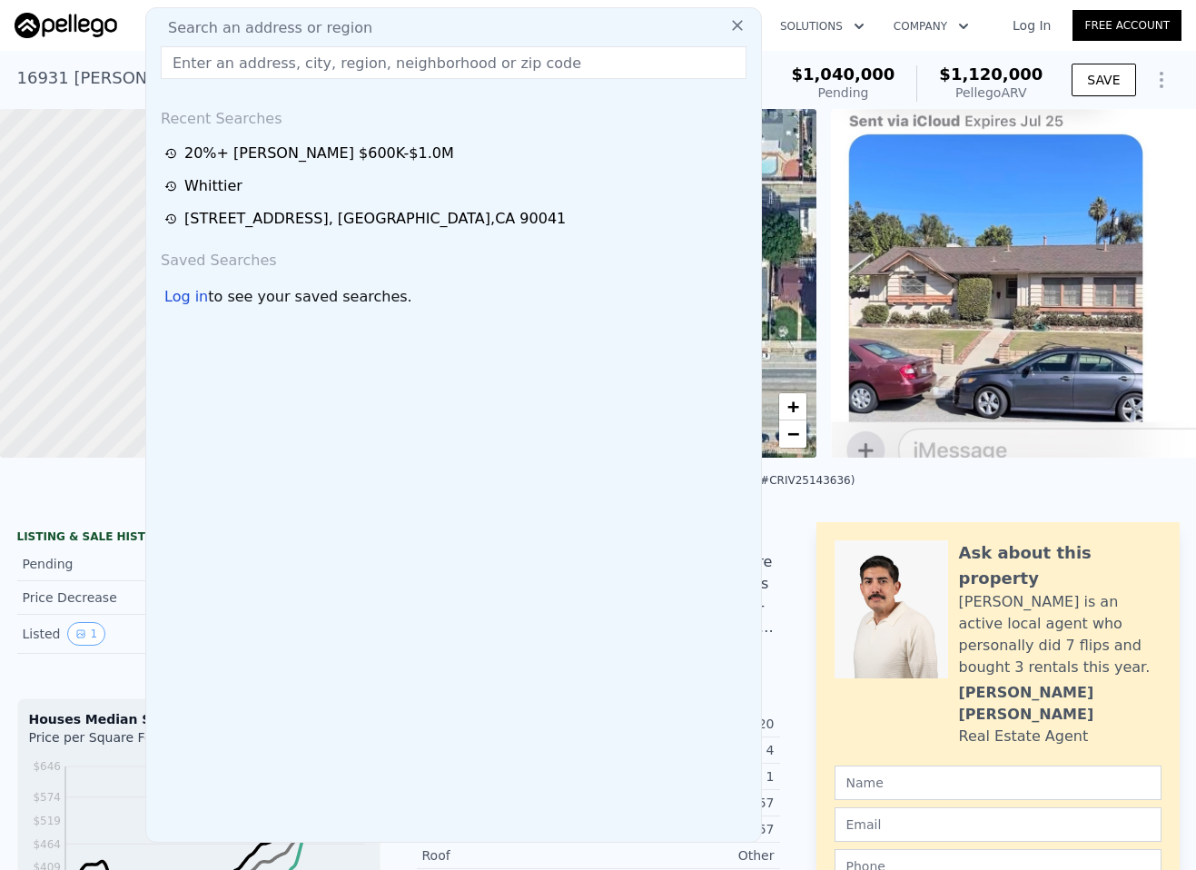
click at [350, 56] on input "text" at bounding box center [454, 62] width 586 height 33
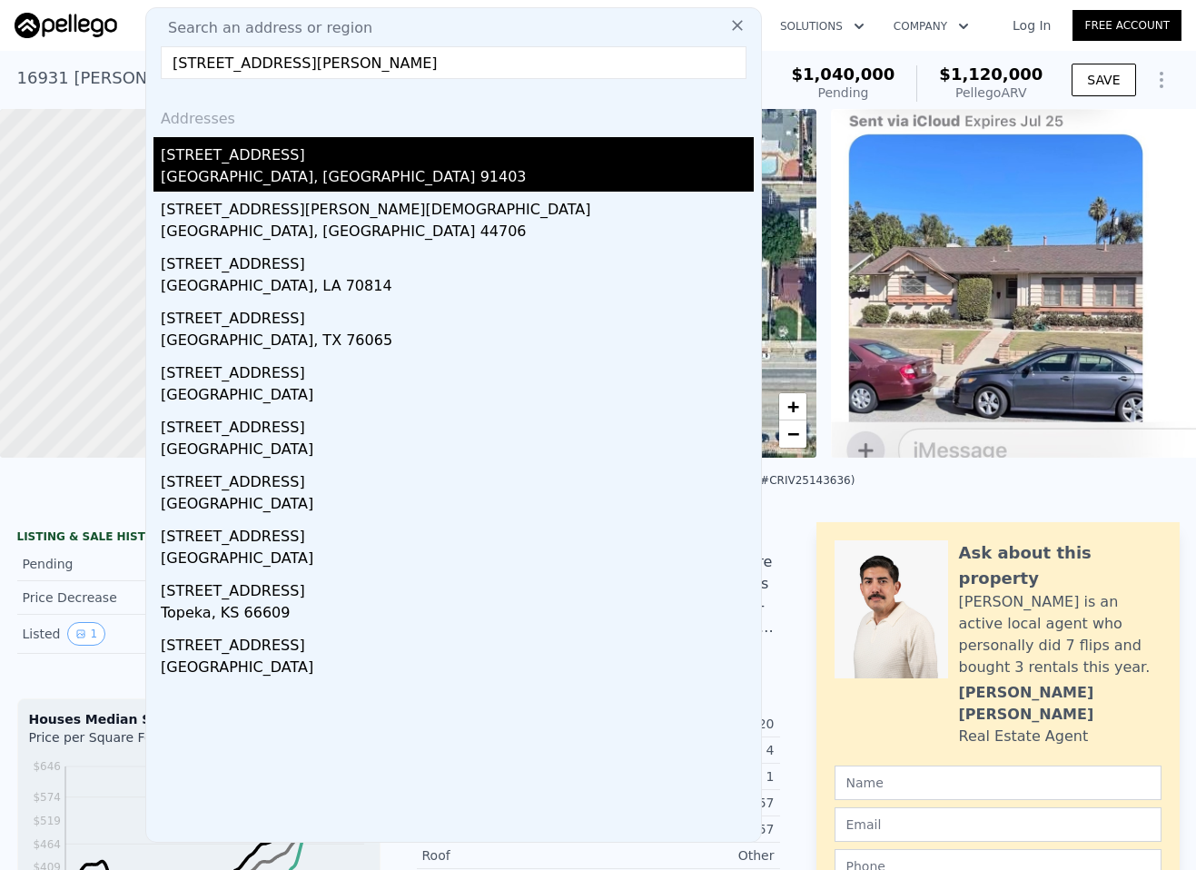
type input "[STREET_ADDRESS][PERSON_NAME]"
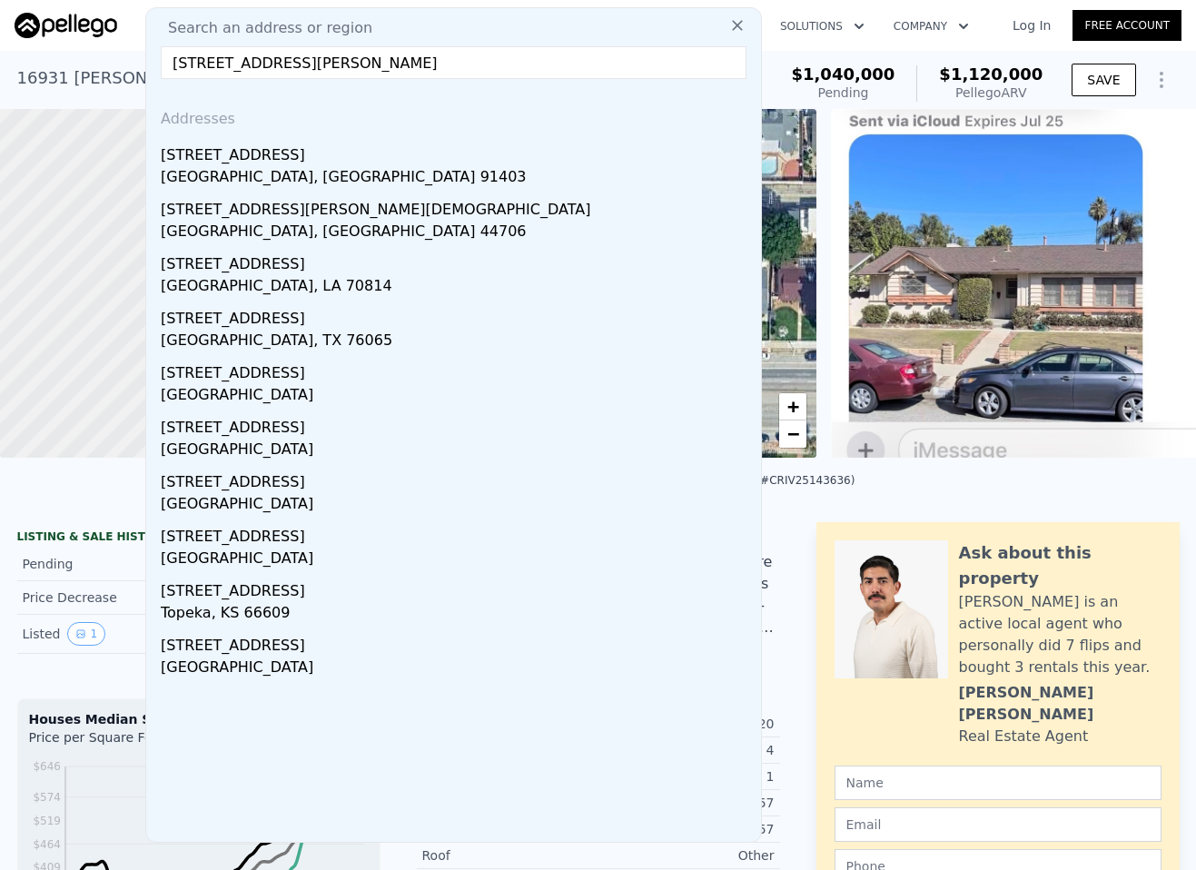
drag, startPoint x: 331, startPoint y: 151, endPoint x: 378, endPoint y: 196, distance: 65.5
click at [331, 151] on div "[STREET_ADDRESS]" at bounding box center [457, 151] width 593 height 29
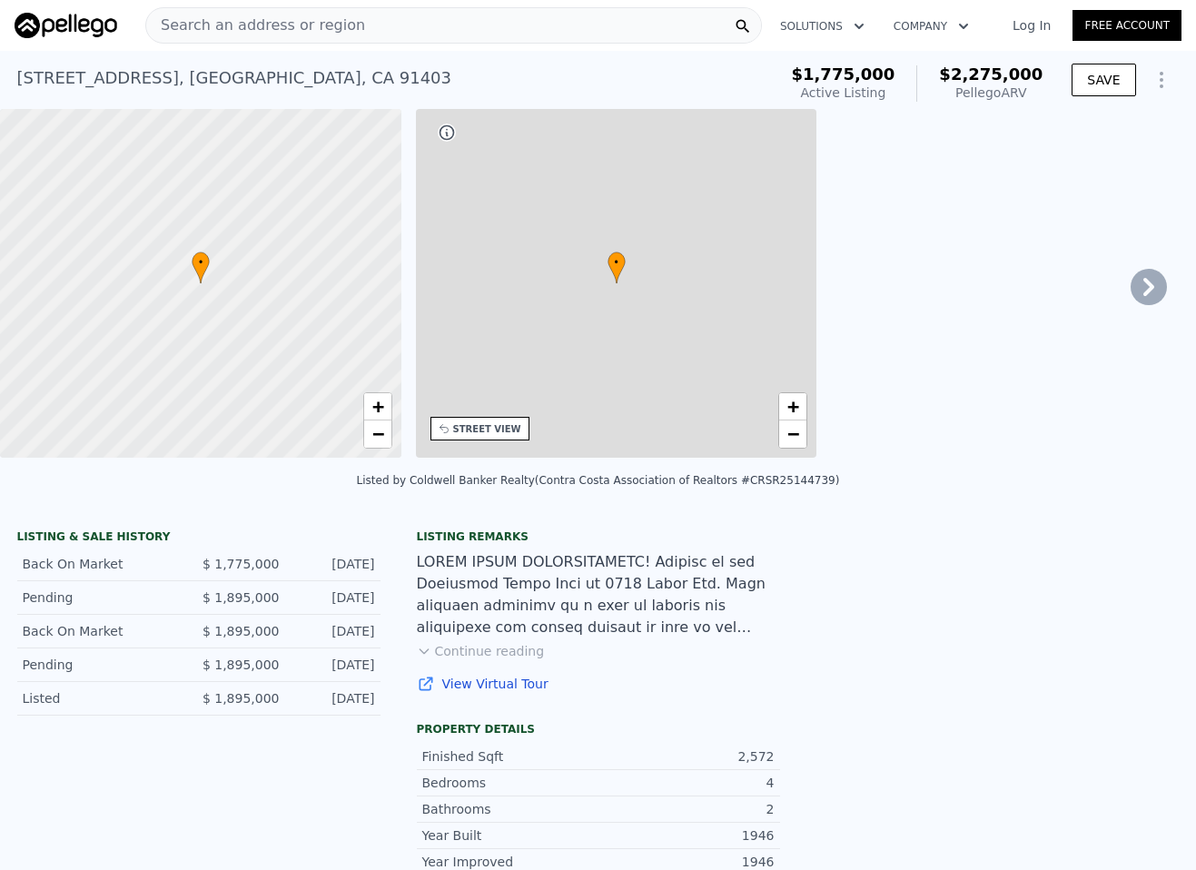
type input "2"
type input "4"
type input "2129"
type input "3536"
type input "5511"
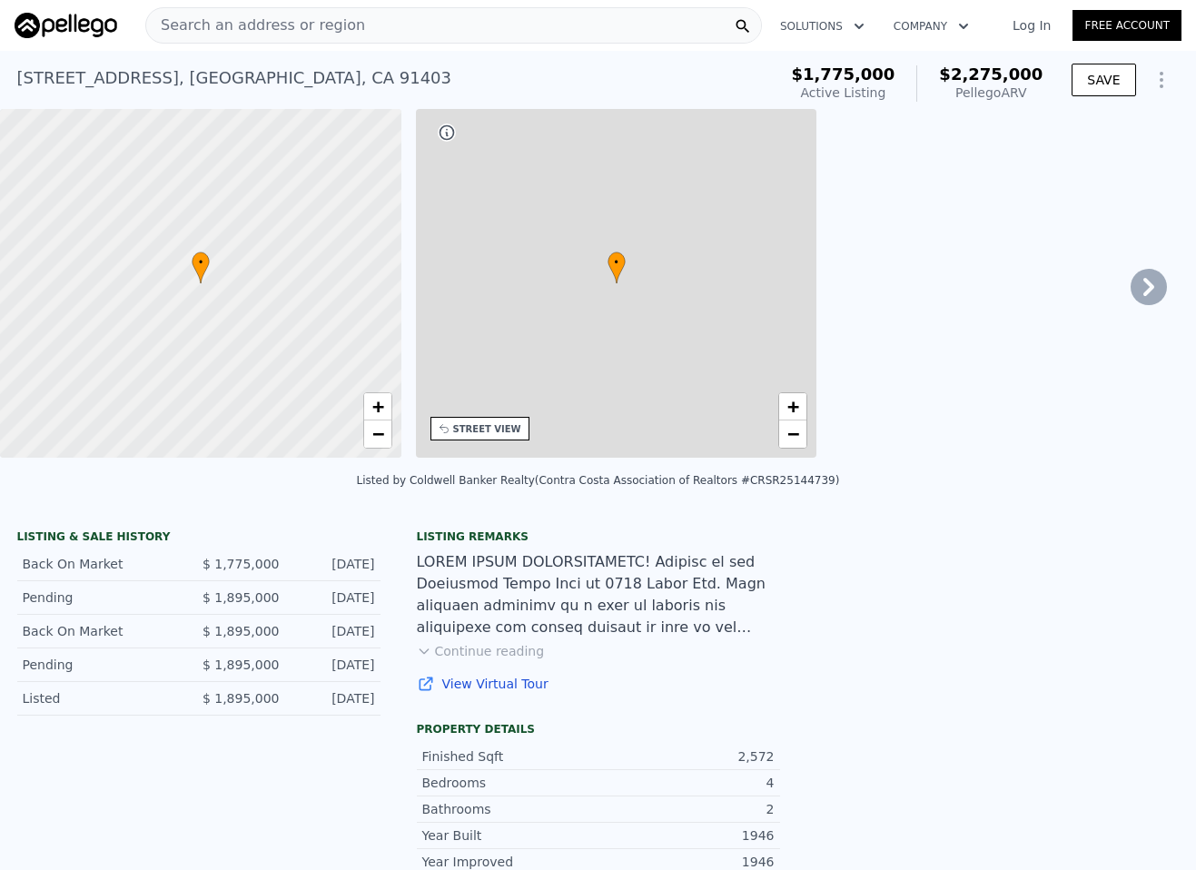
type input "14409"
type input "$ 2,275,000"
type input "8"
type input "$ 208,226"
